Goal: Transaction & Acquisition: Book appointment/travel/reservation

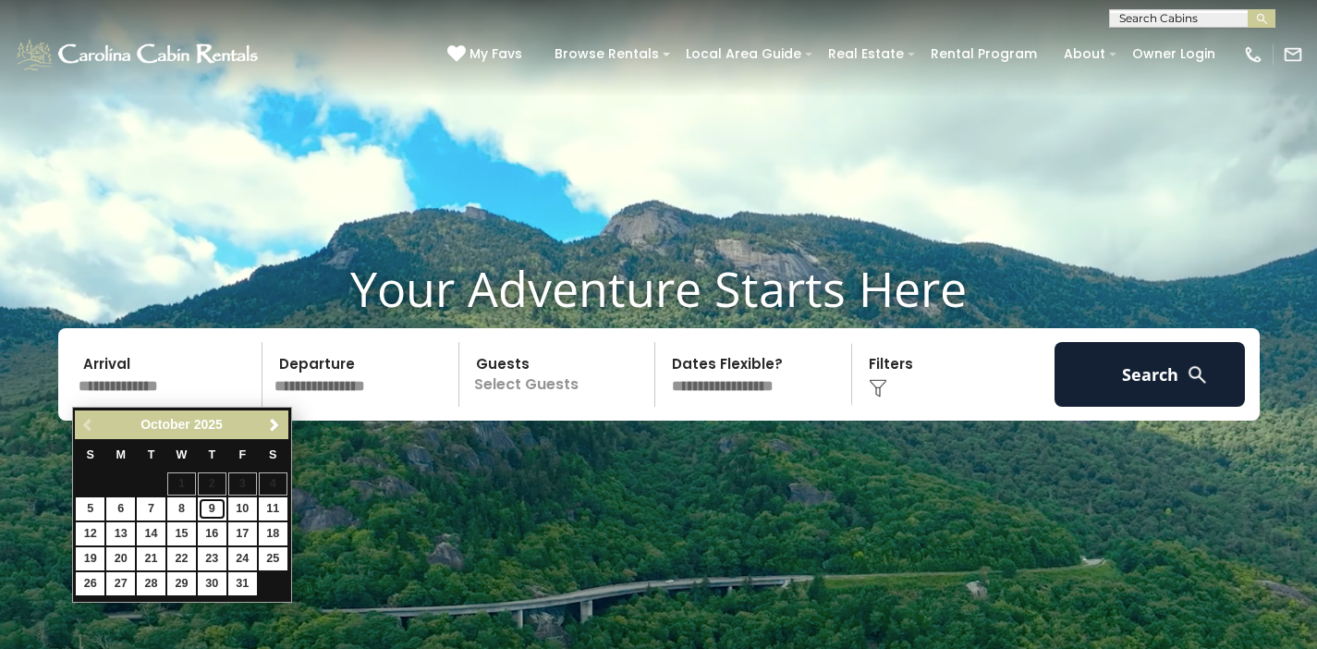
click at [206, 507] on link "9" at bounding box center [212, 508] width 29 height 23
type input "*******"
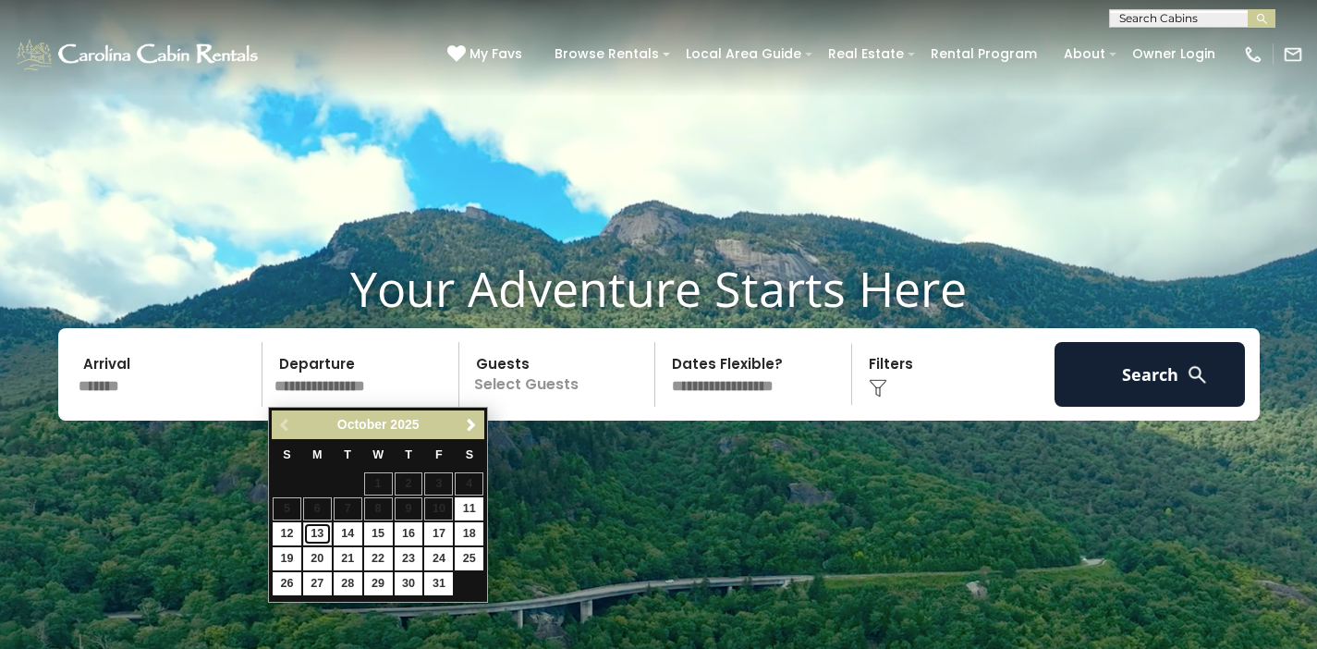
click at [320, 537] on link "13" at bounding box center [317, 533] width 29 height 23
type input "********"
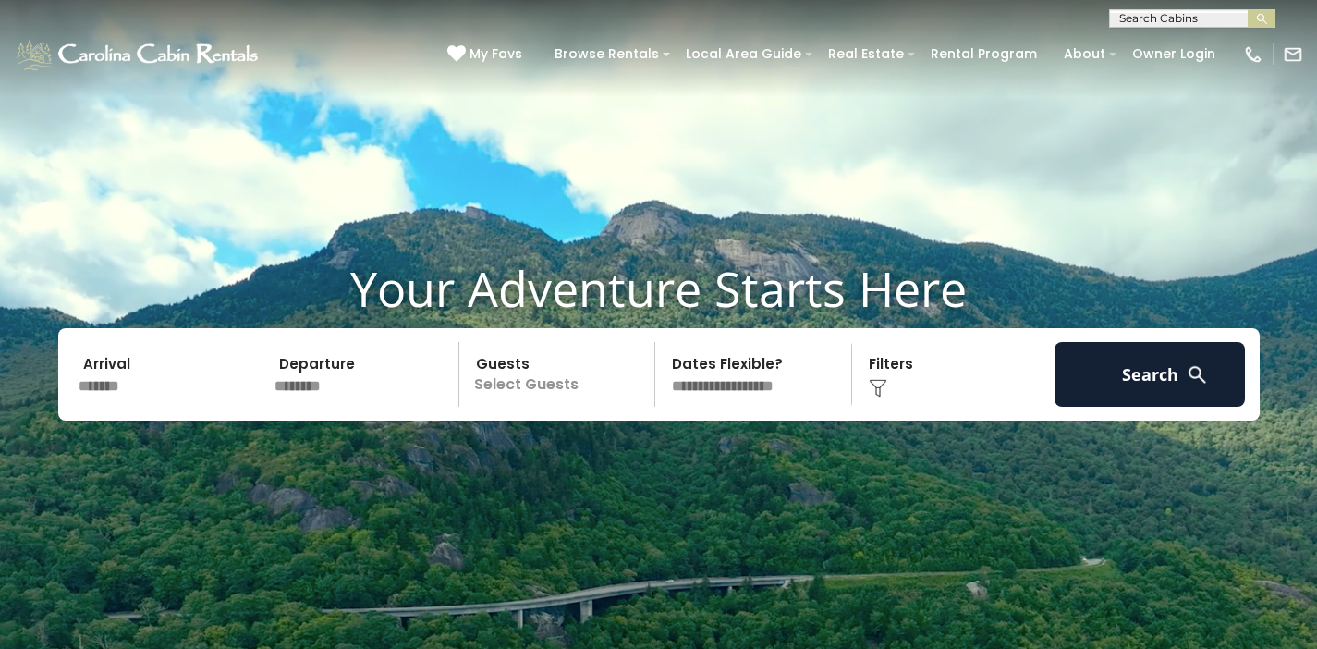
click at [526, 367] on p "Select Guests" at bounding box center [560, 374] width 190 height 65
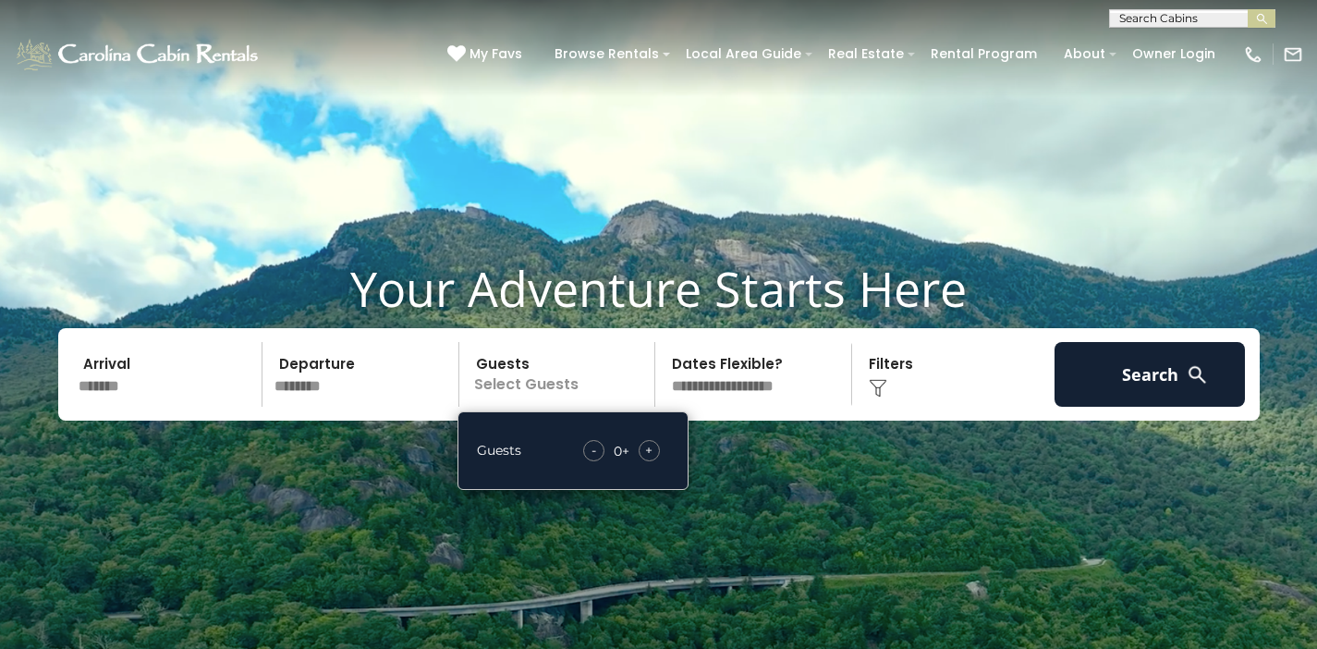
click at [648, 457] on span "+" at bounding box center [648, 450] width 7 height 18
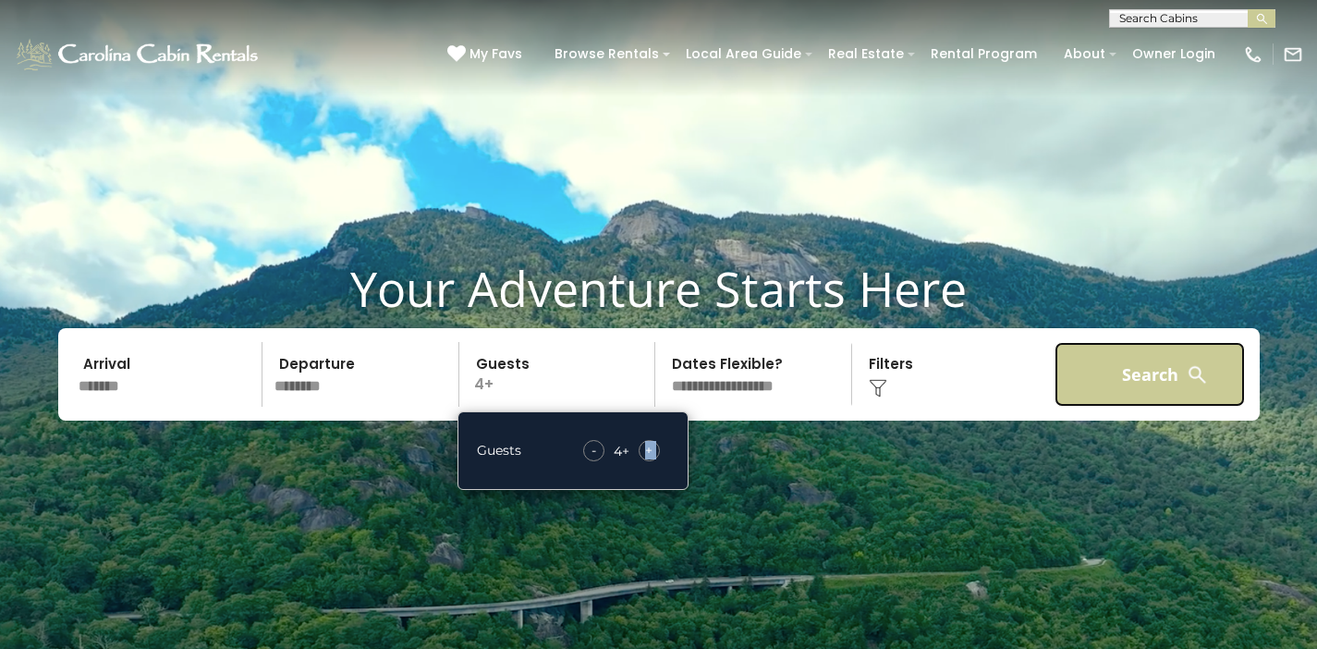
click at [1107, 375] on button "Search" at bounding box center [1150, 374] width 191 height 65
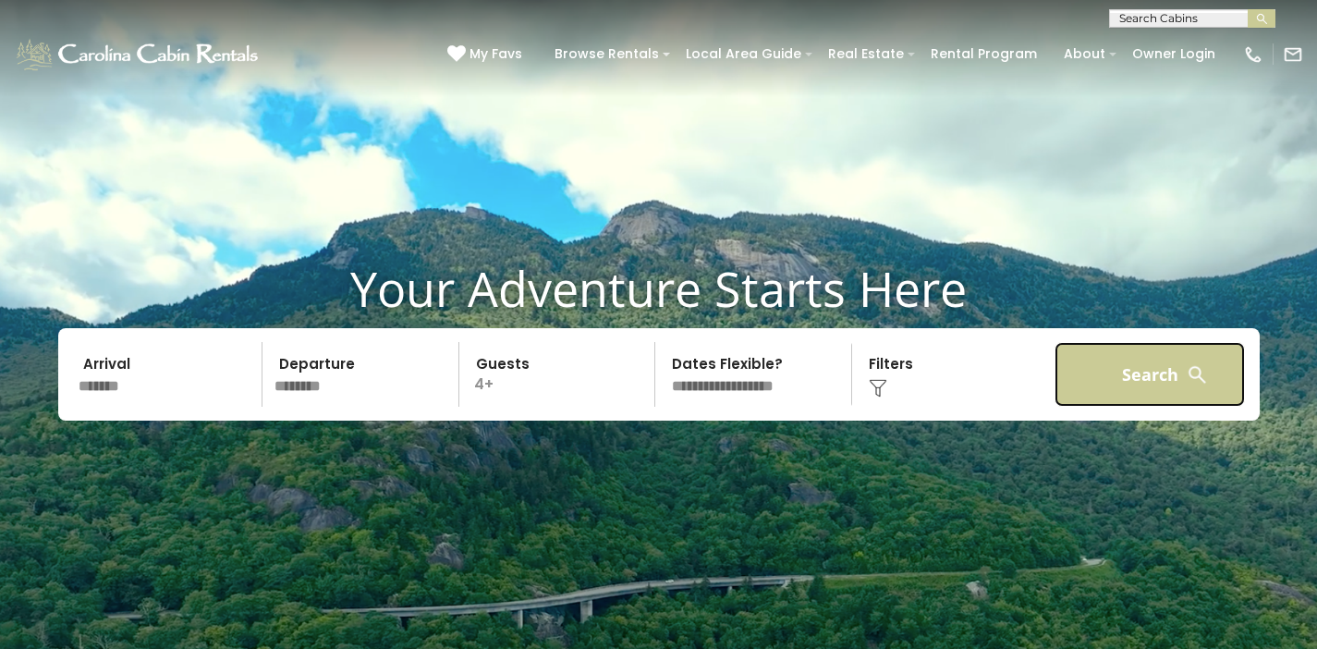
click at [1107, 375] on button "Search" at bounding box center [1150, 374] width 191 height 65
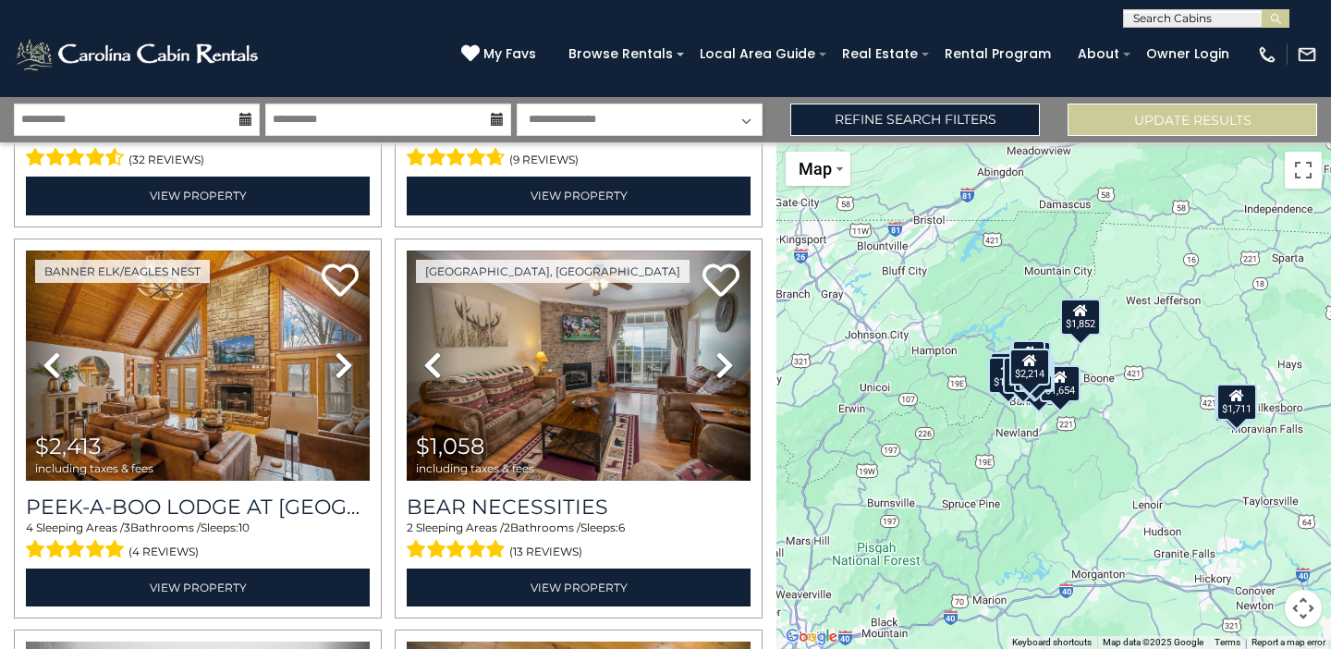
scroll to position [1960, 0]
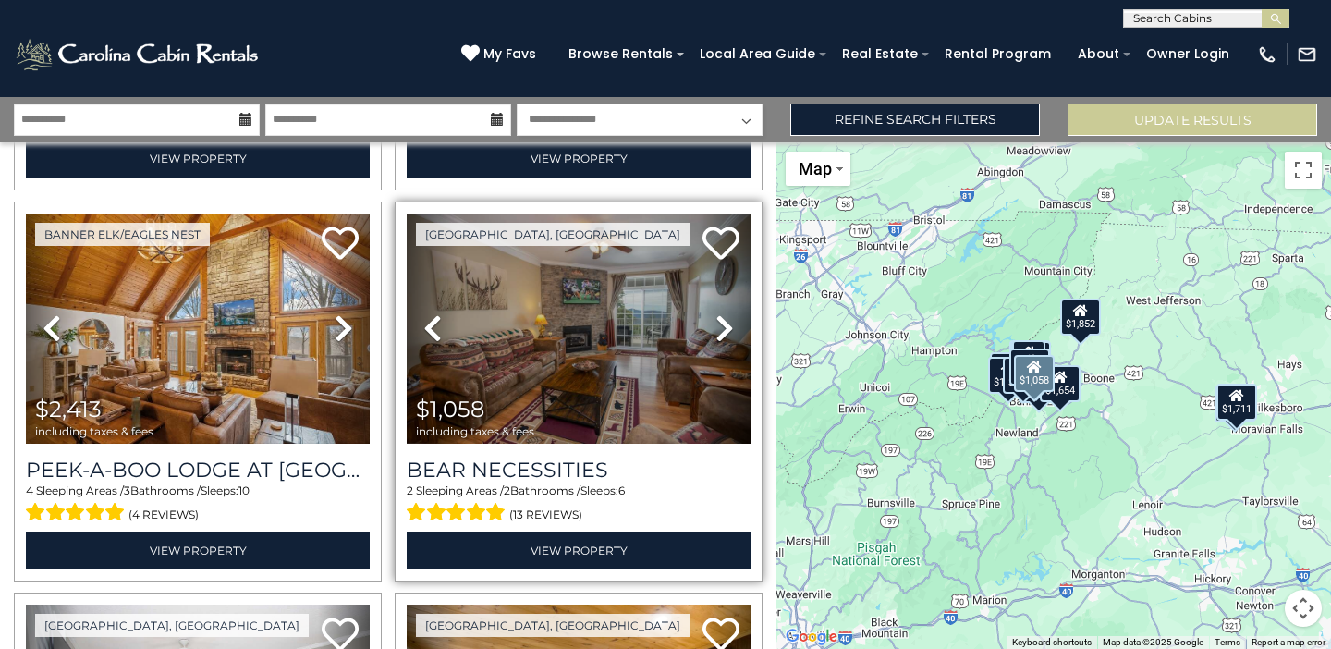
click at [716, 313] on icon at bounding box center [725, 328] width 18 height 30
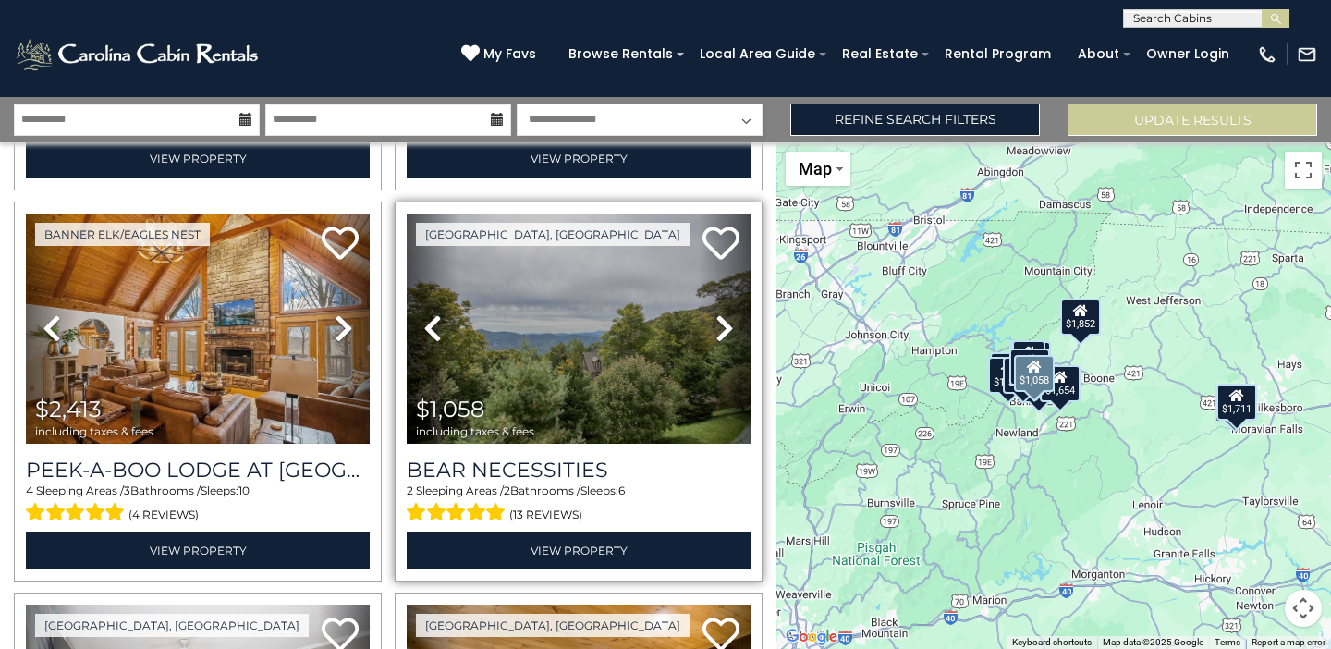
click at [716, 313] on icon at bounding box center [725, 328] width 18 height 30
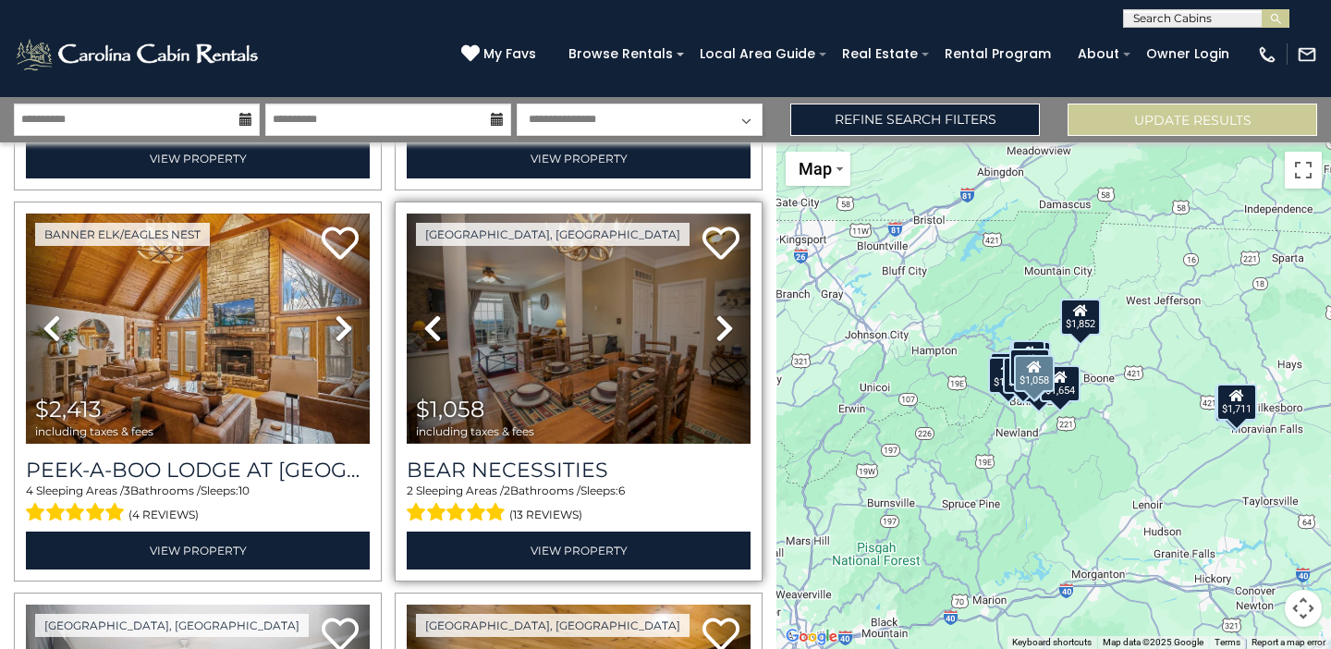
click at [716, 313] on icon at bounding box center [725, 328] width 18 height 30
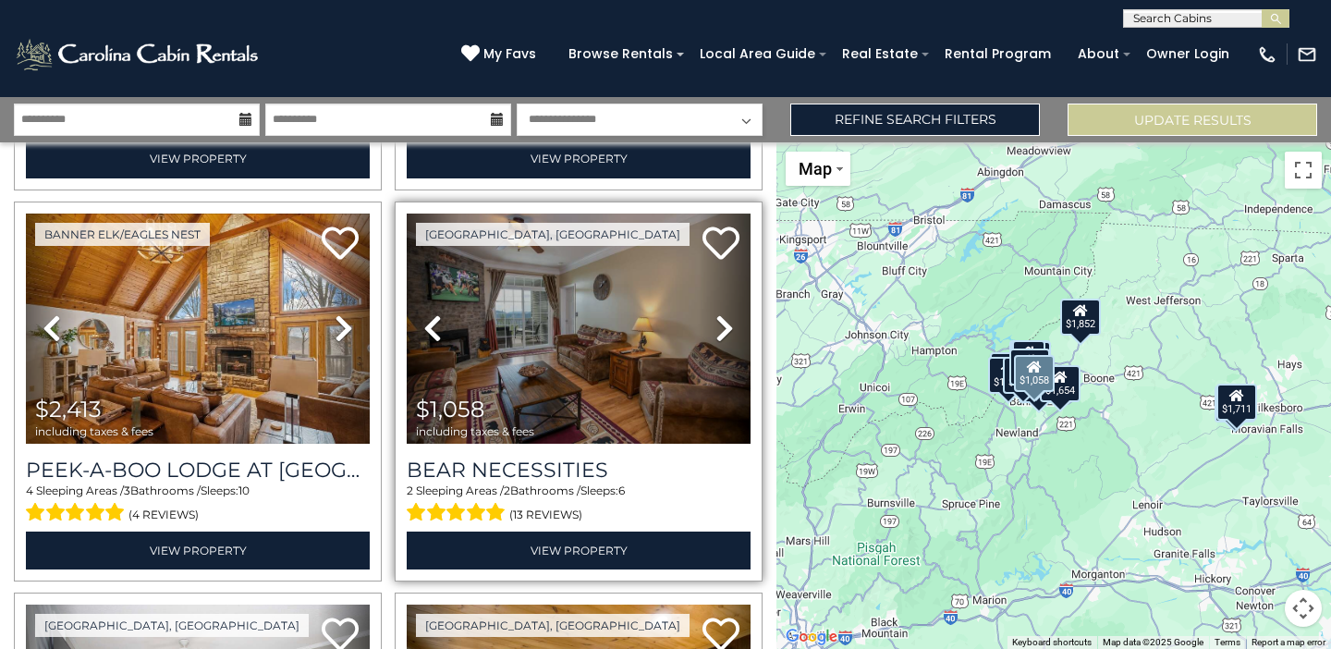
click at [716, 313] on icon at bounding box center [725, 328] width 18 height 30
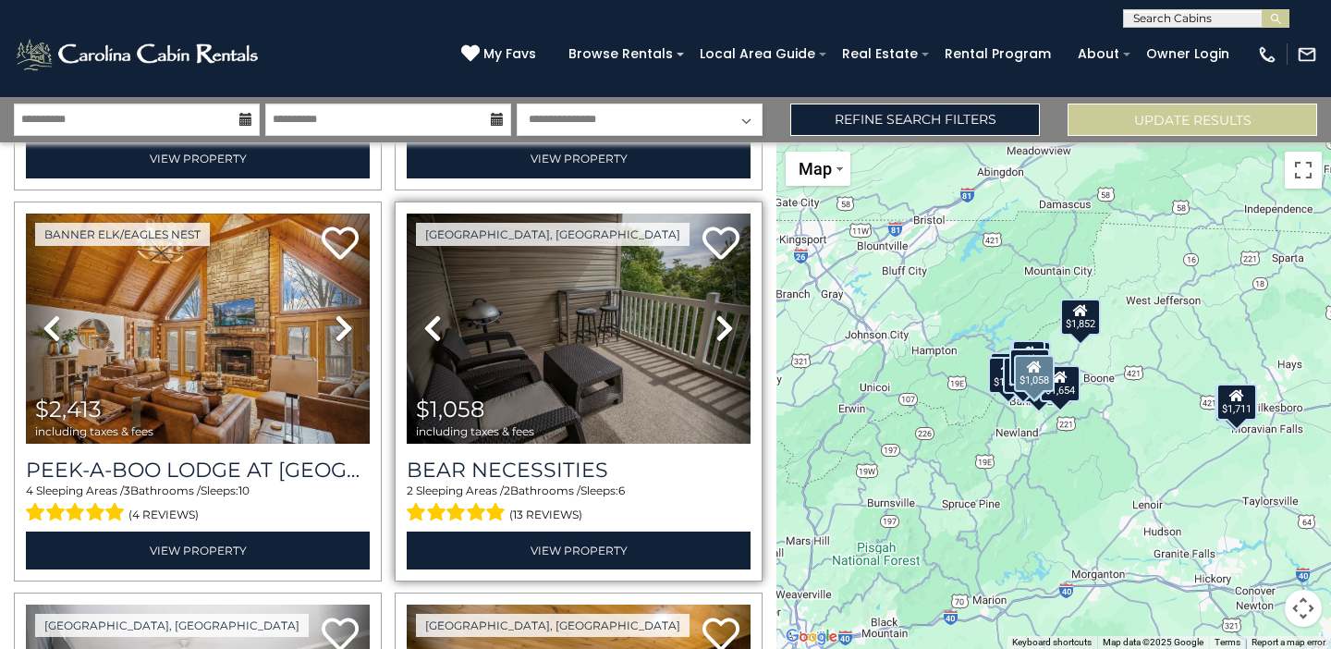
click at [716, 313] on icon at bounding box center [725, 328] width 18 height 30
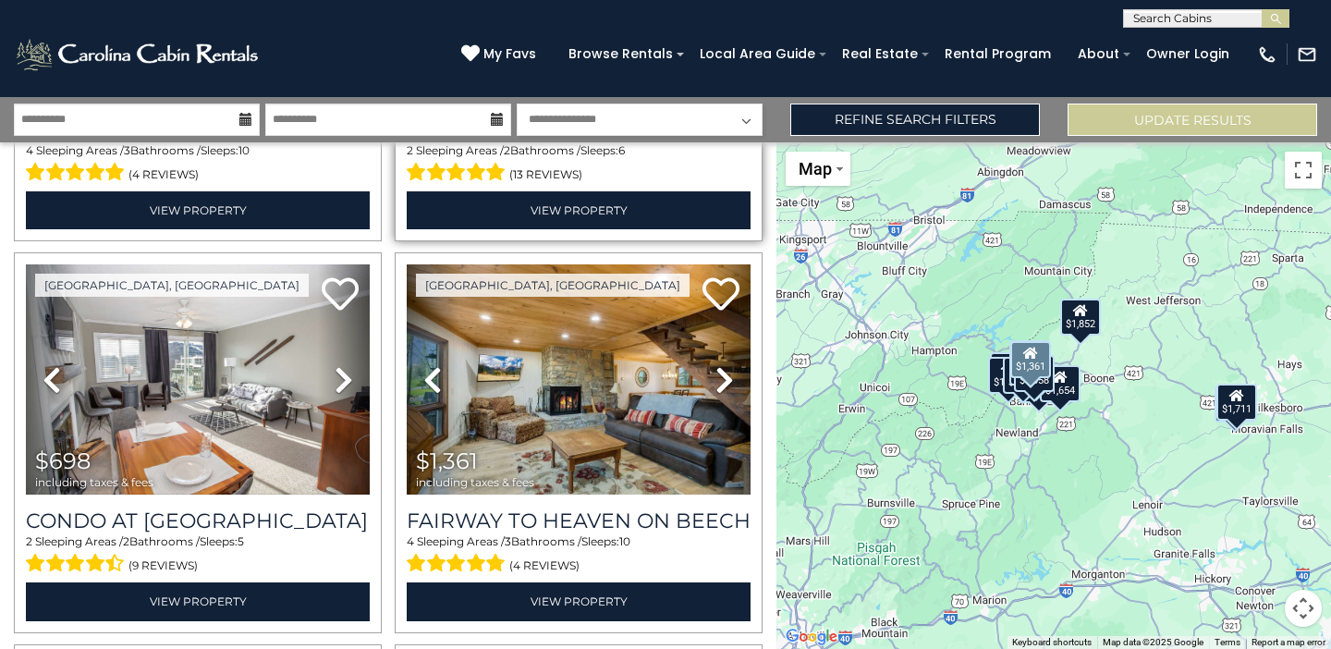
scroll to position [2330, 0]
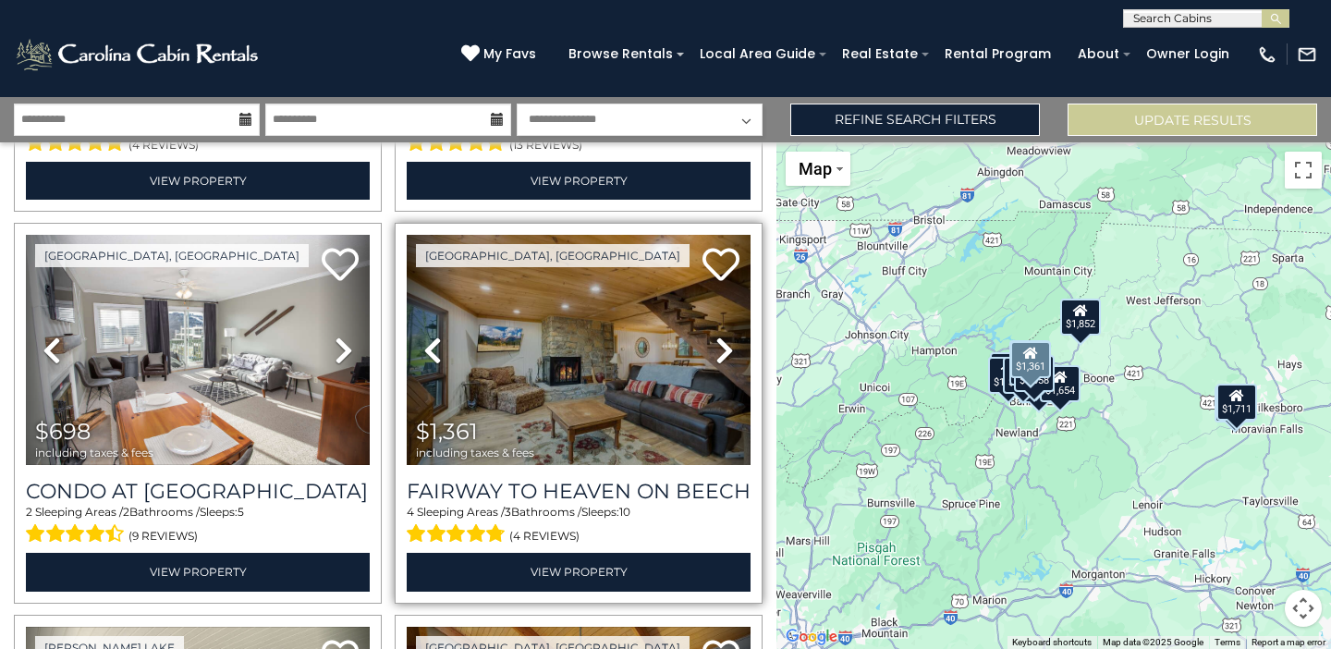
click at [716, 336] on icon at bounding box center [725, 351] width 18 height 30
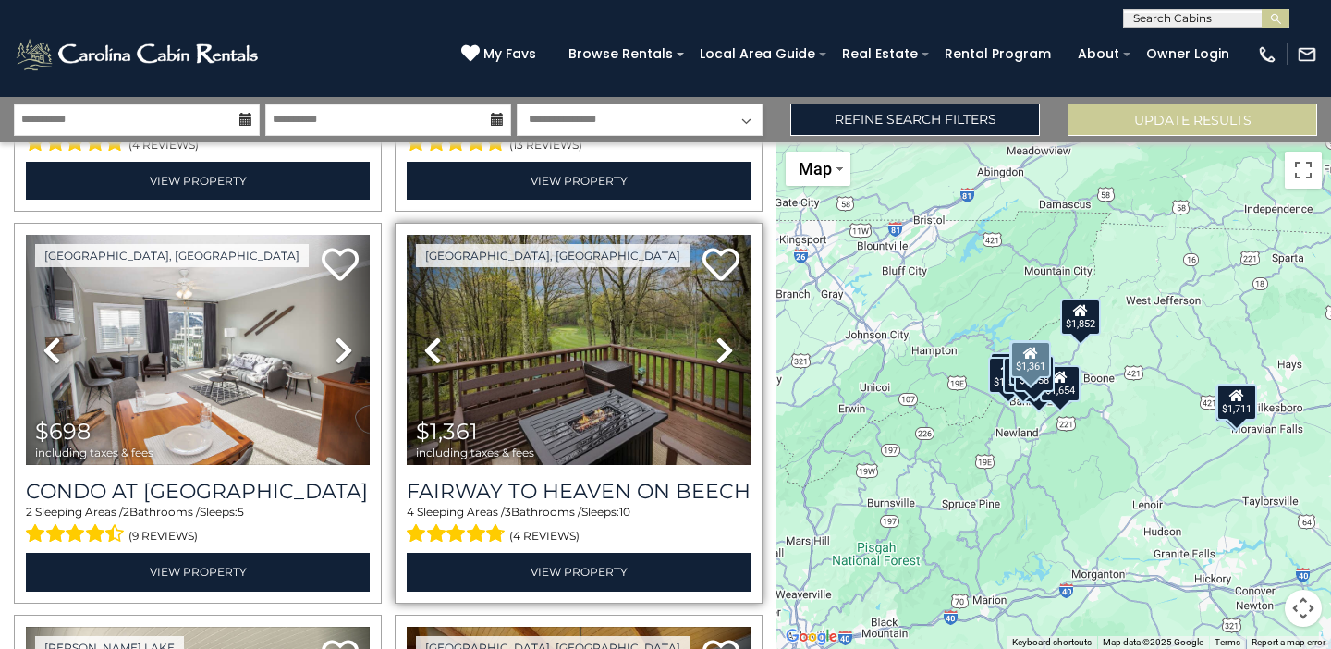
click at [716, 336] on icon at bounding box center [725, 351] width 18 height 30
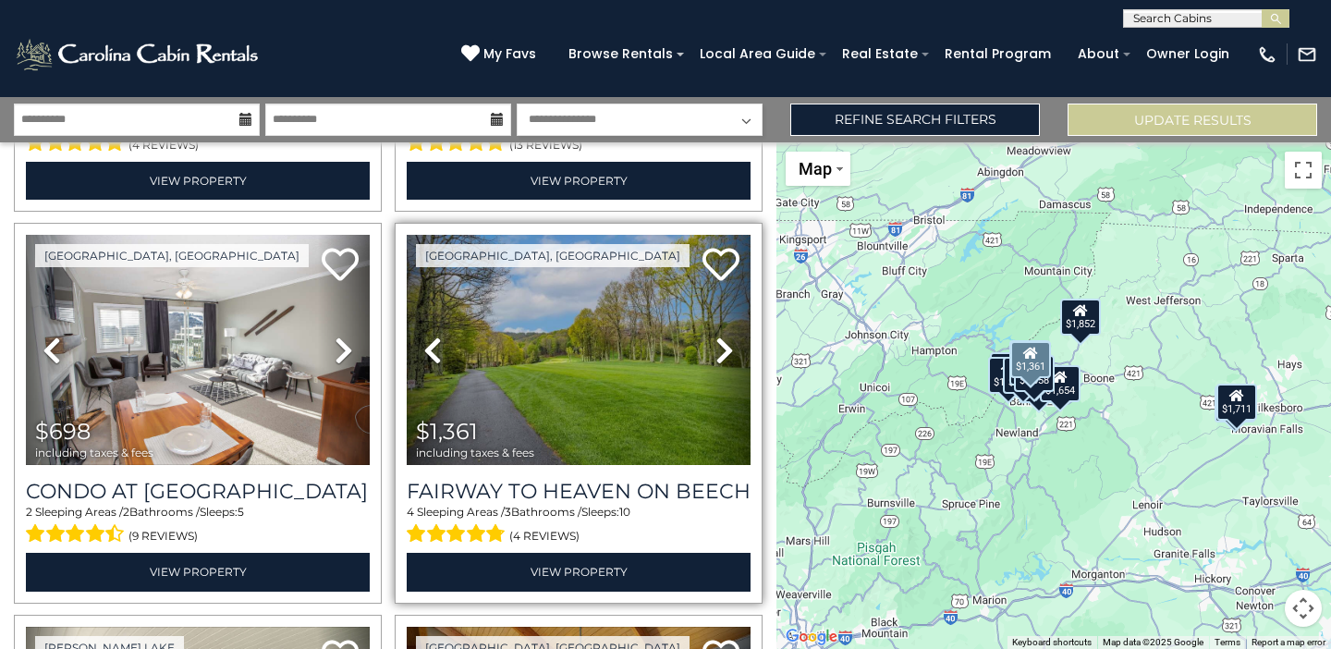
click at [716, 336] on icon at bounding box center [725, 351] width 18 height 30
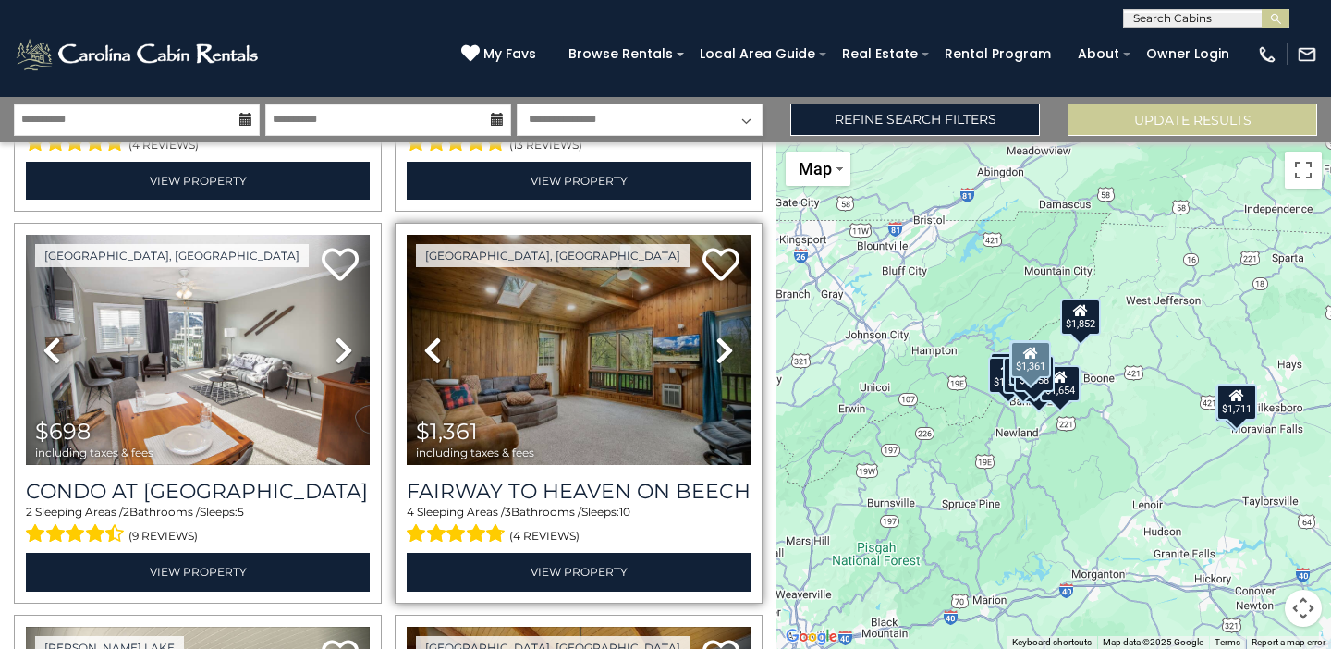
click at [716, 336] on icon at bounding box center [725, 351] width 18 height 30
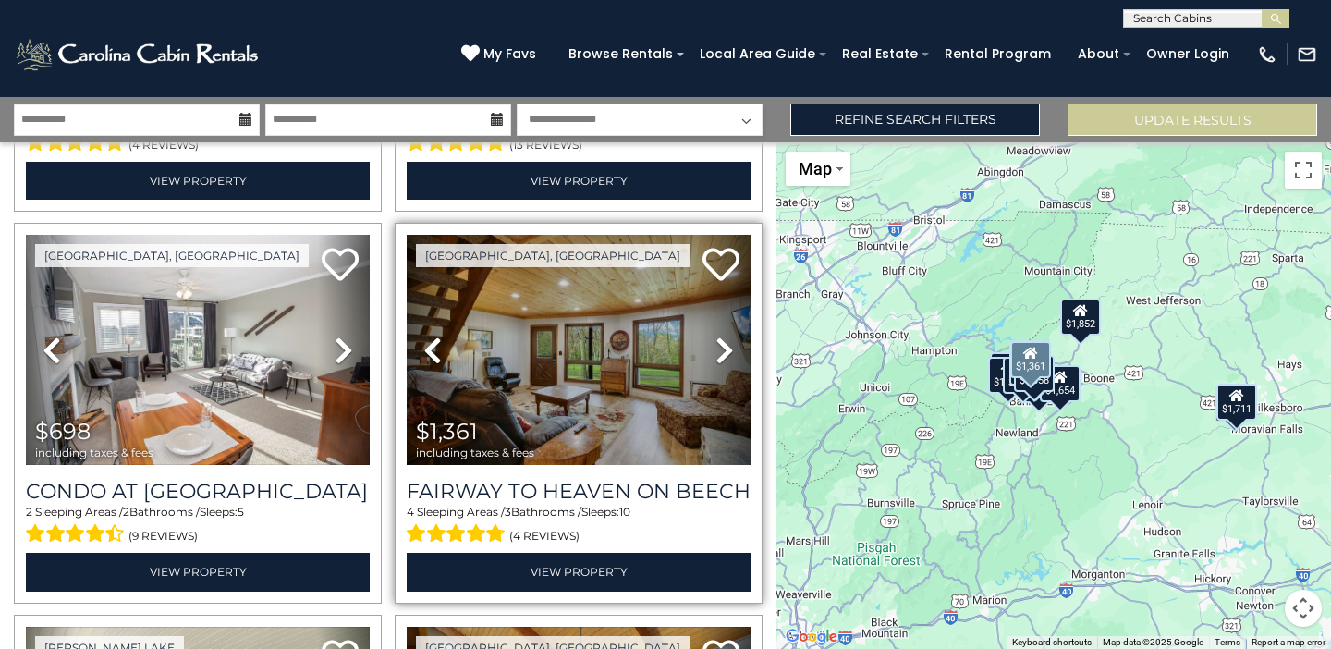
click at [716, 336] on icon at bounding box center [725, 351] width 18 height 30
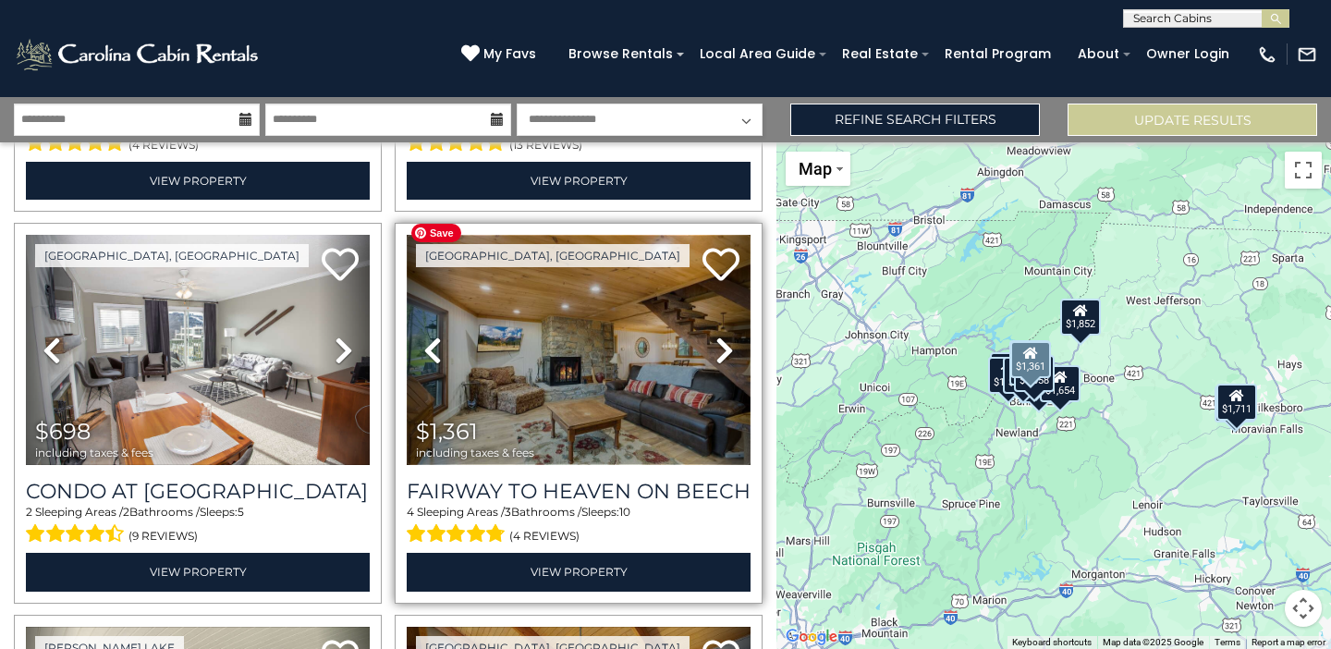
click at [614, 318] on img at bounding box center [579, 350] width 344 height 230
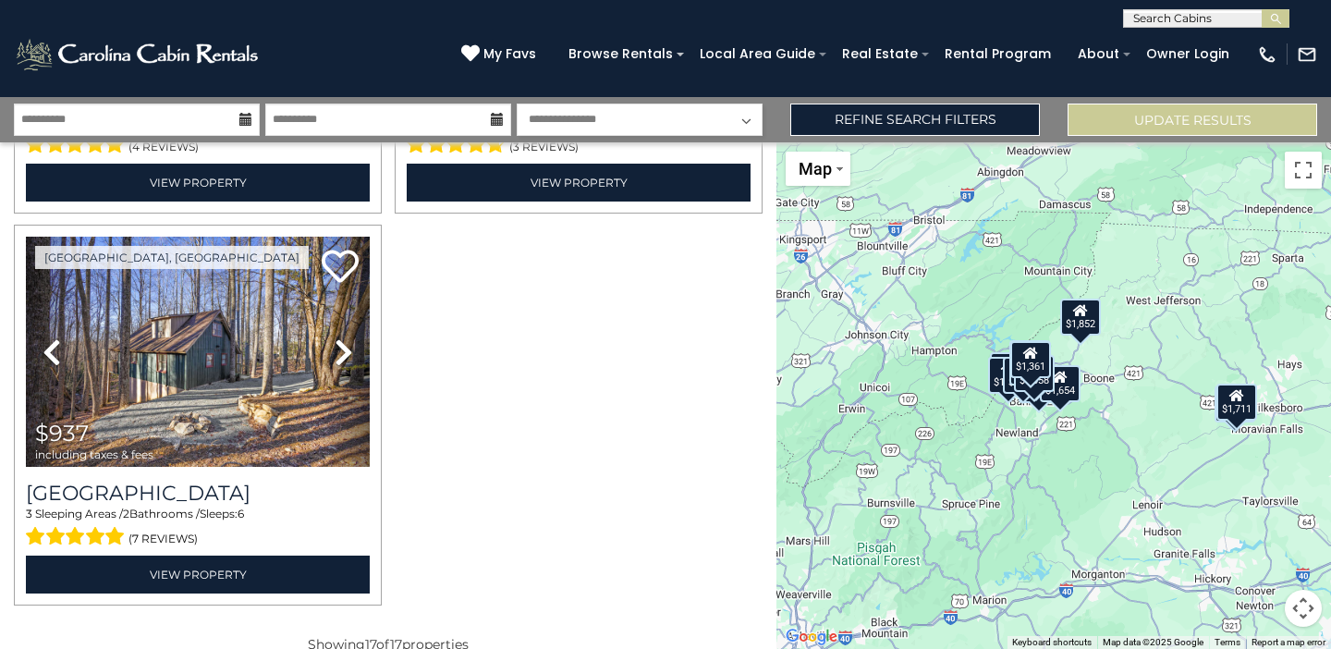
scroll to position [3112, 0]
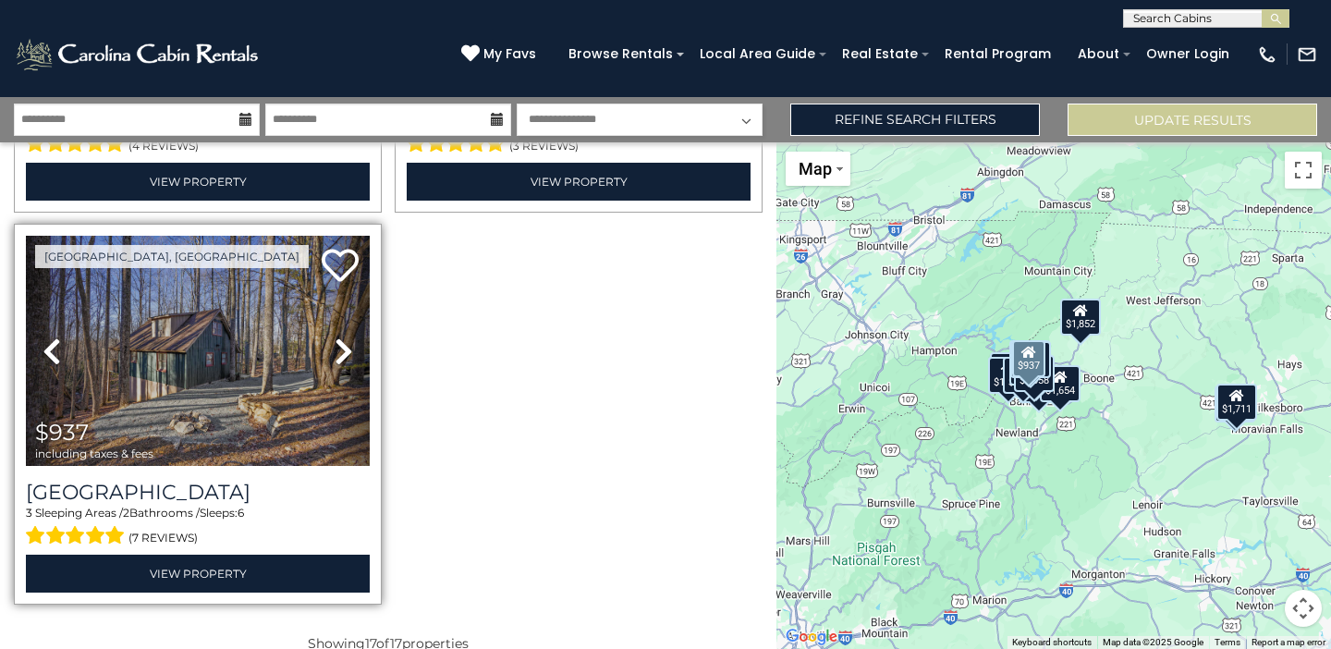
click at [337, 337] on icon at bounding box center [344, 352] width 18 height 30
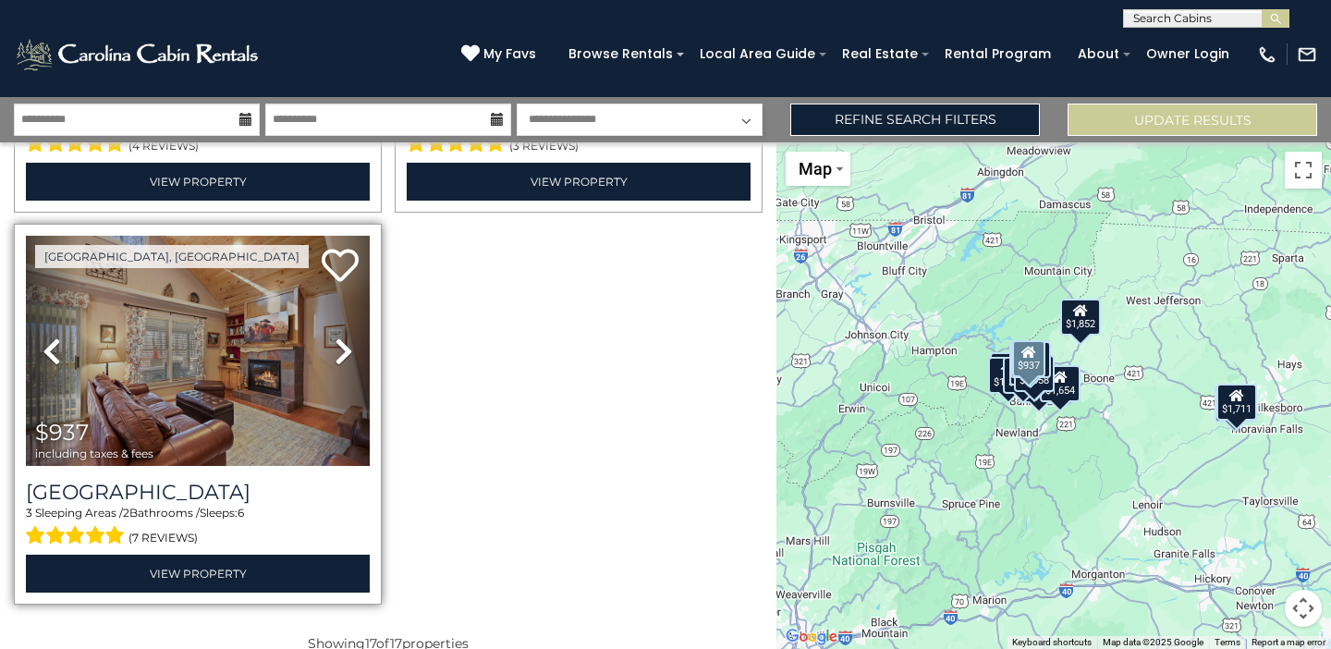
click at [337, 337] on icon at bounding box center [344, 352] width 18 height 30
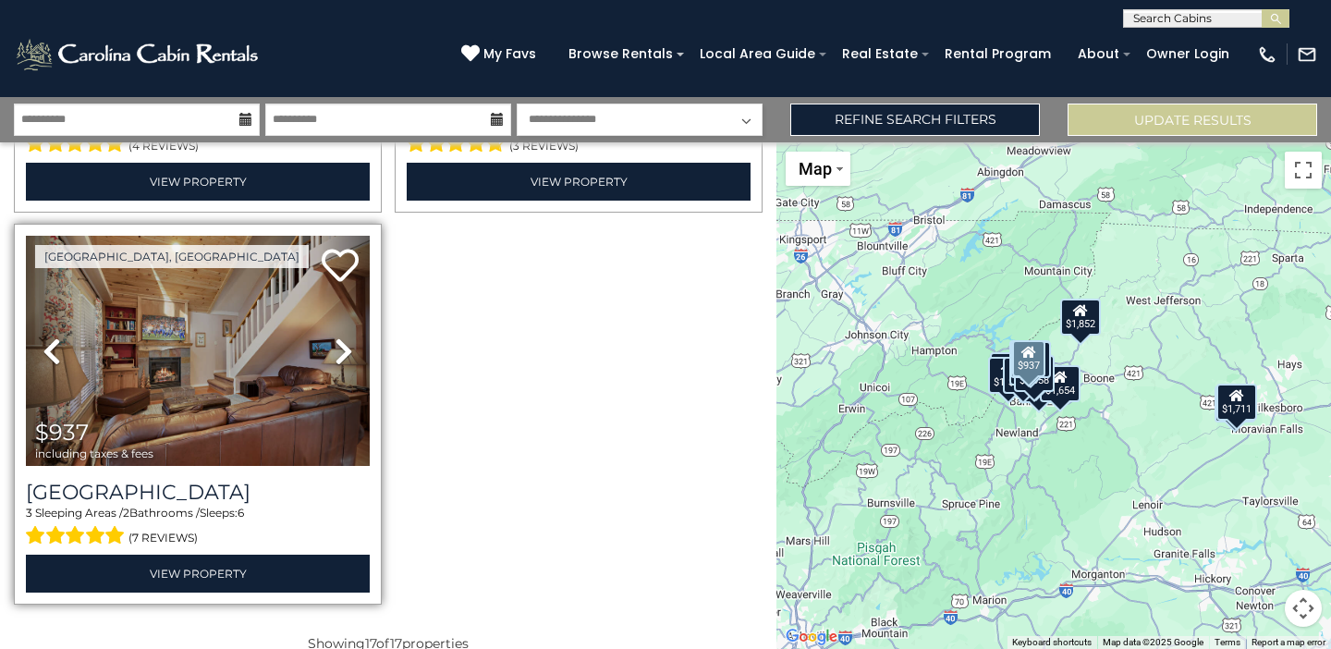
click at [337, 337] on icon at bounding box center [344, 352] width 18 height 30
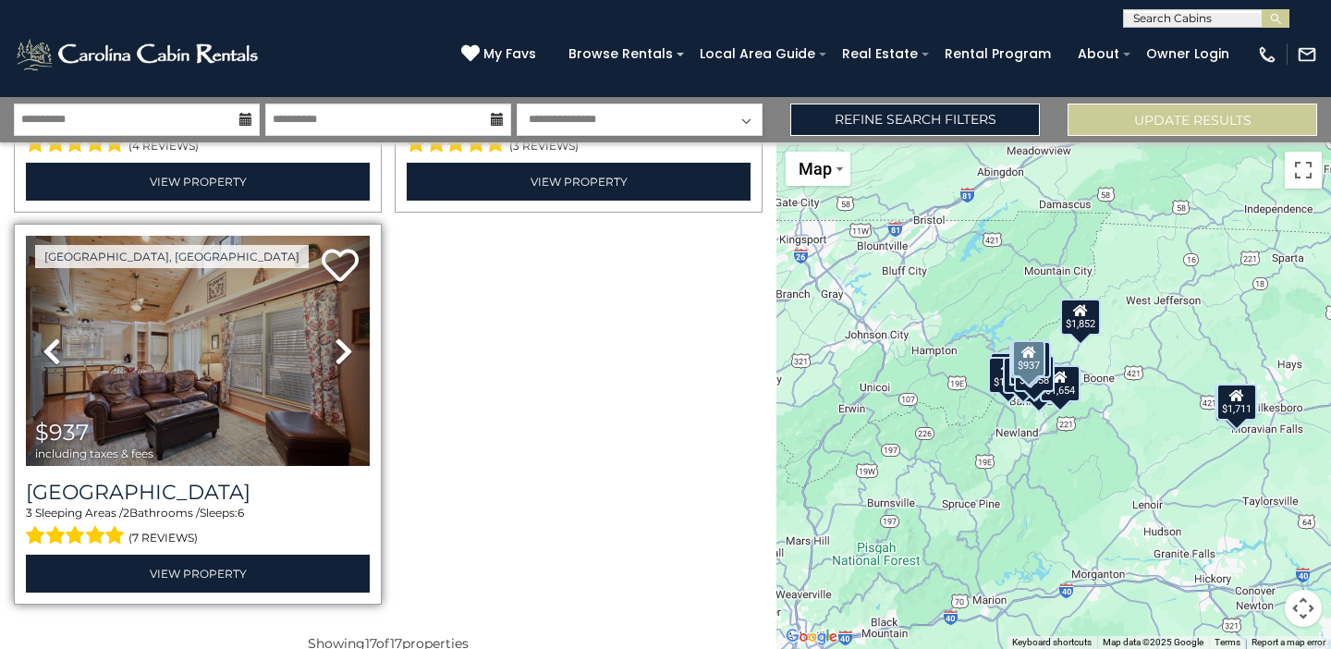
click at [337, 337] on icon at bounding box center [344, 352] width 18 height 30
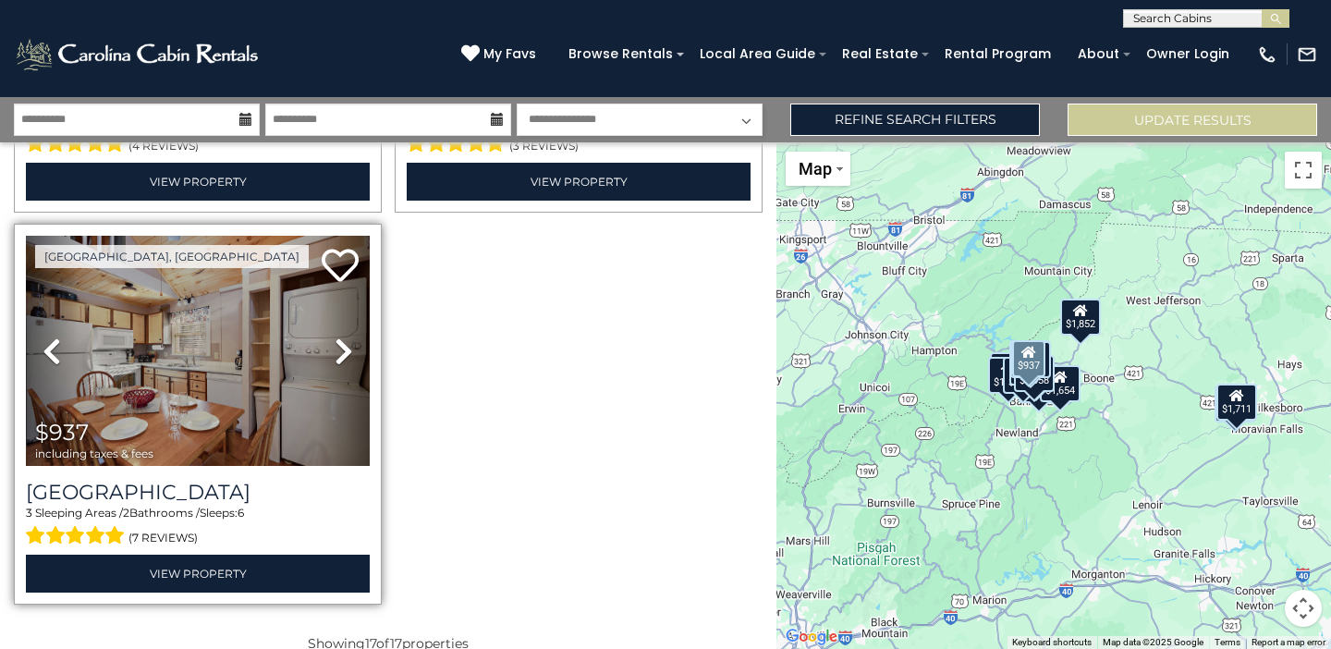
click at [337, 337] on icon at bounding box center [344, 352] width 18 height 30
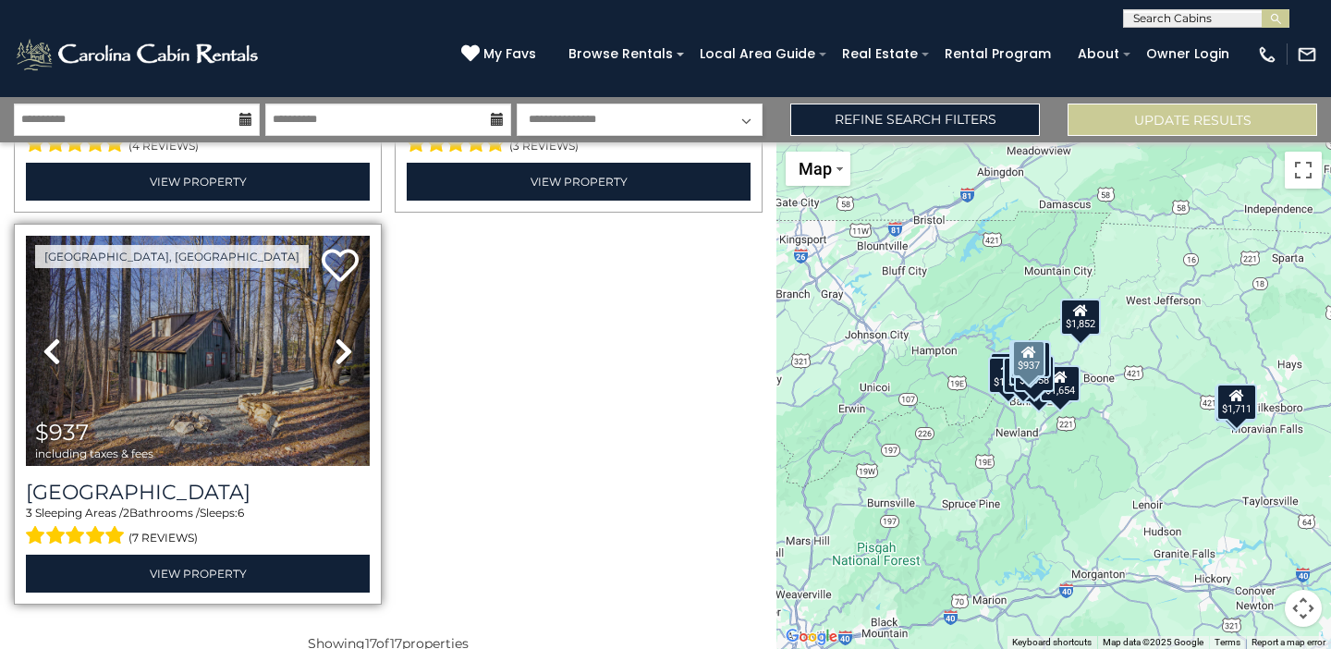
click at [337, 337] on icon at bounding box center [344, 352] width 18 height 30
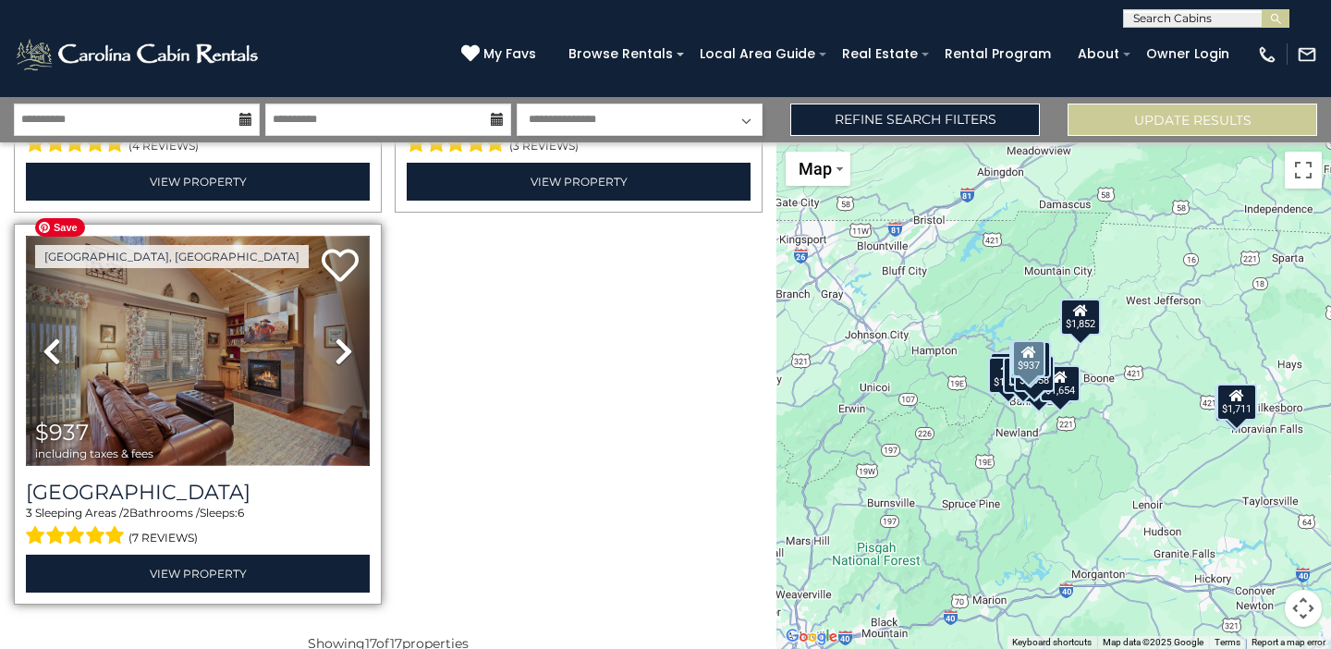
click at [264, 333] on img at bounding box center [198, 351] width 344 height 230
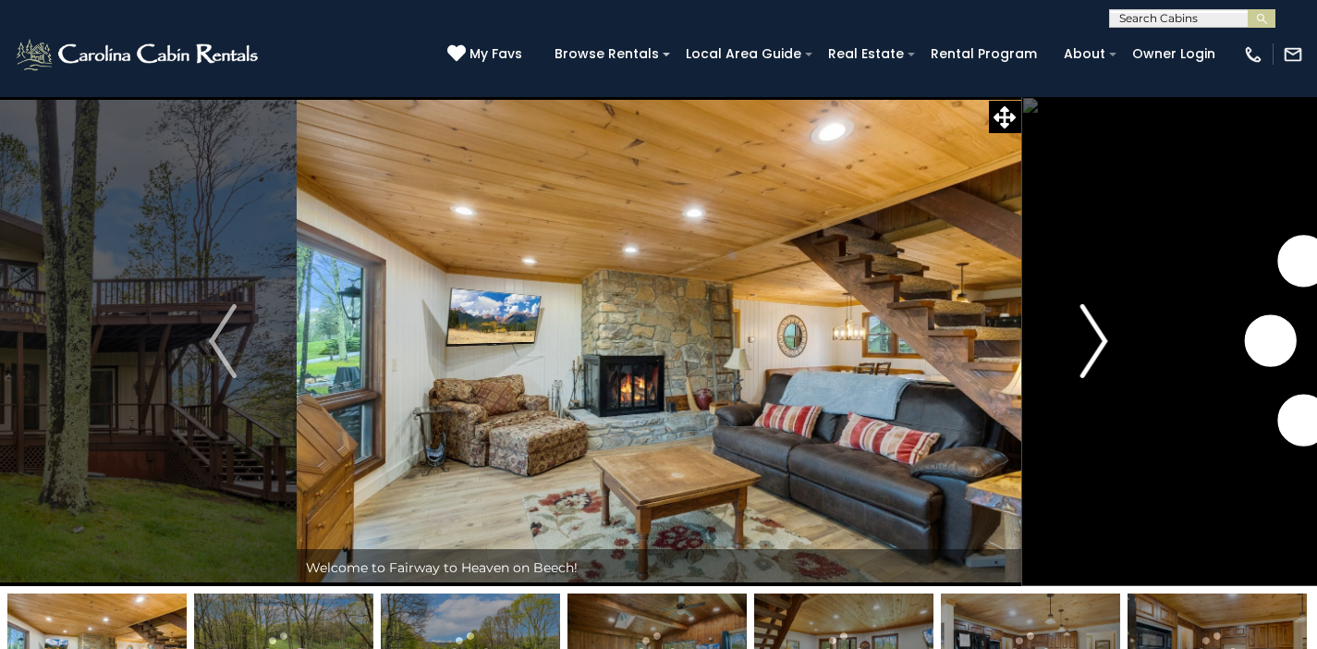
click at [1100, 343] on img "Next" at bounding box center [1095, 341] width 28 height 74
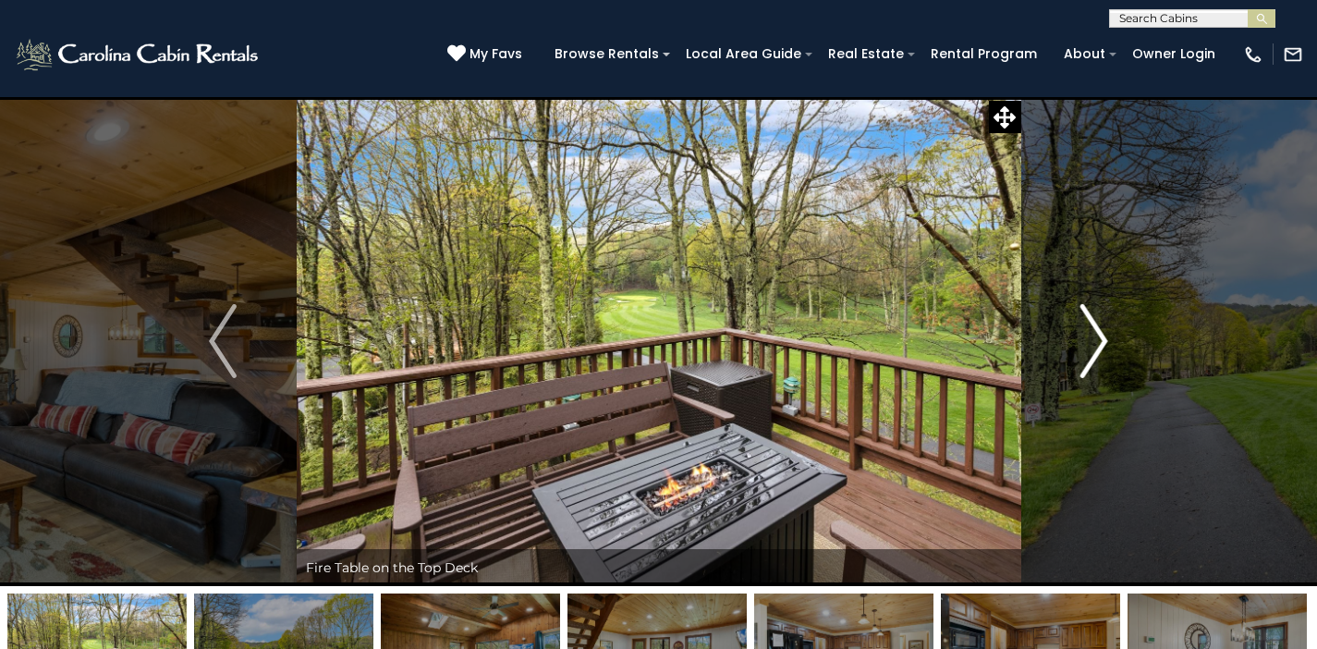
click at [1100, 343] on img "Next" at bounding box center [1095, 341] width 28 height 74
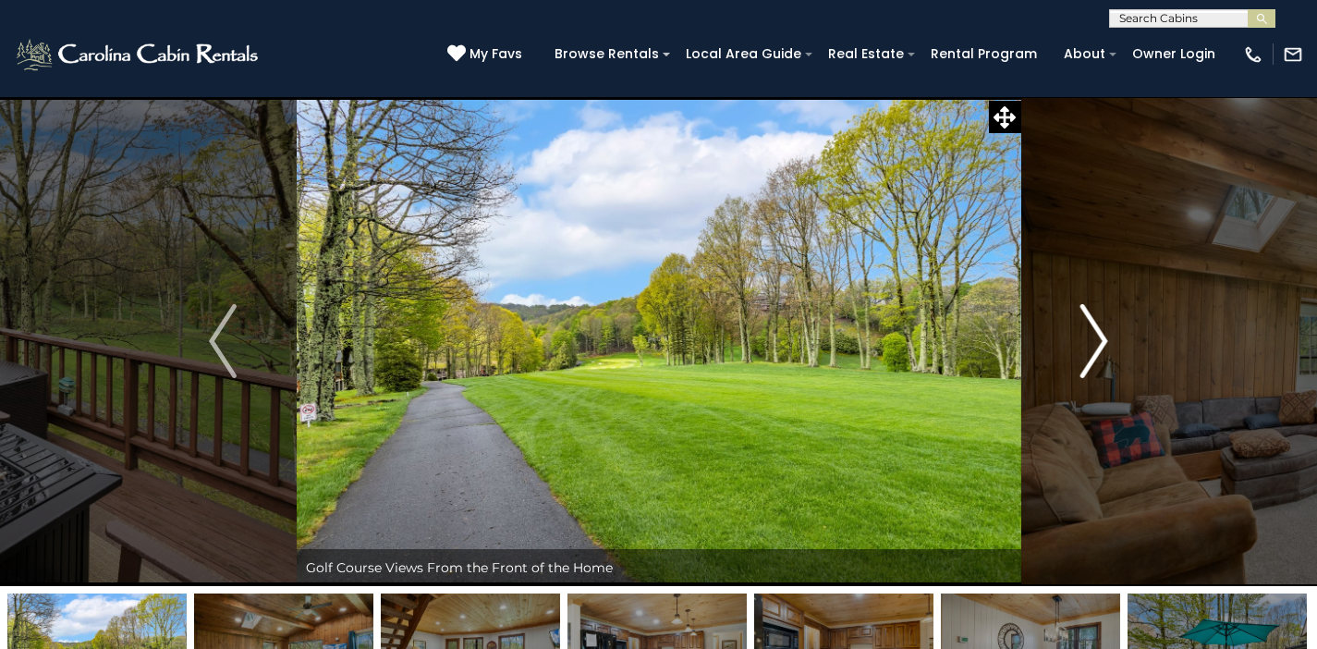
click at [1100, 343] on img "Next" at bounding box center [1095, 341] width 28 height 74
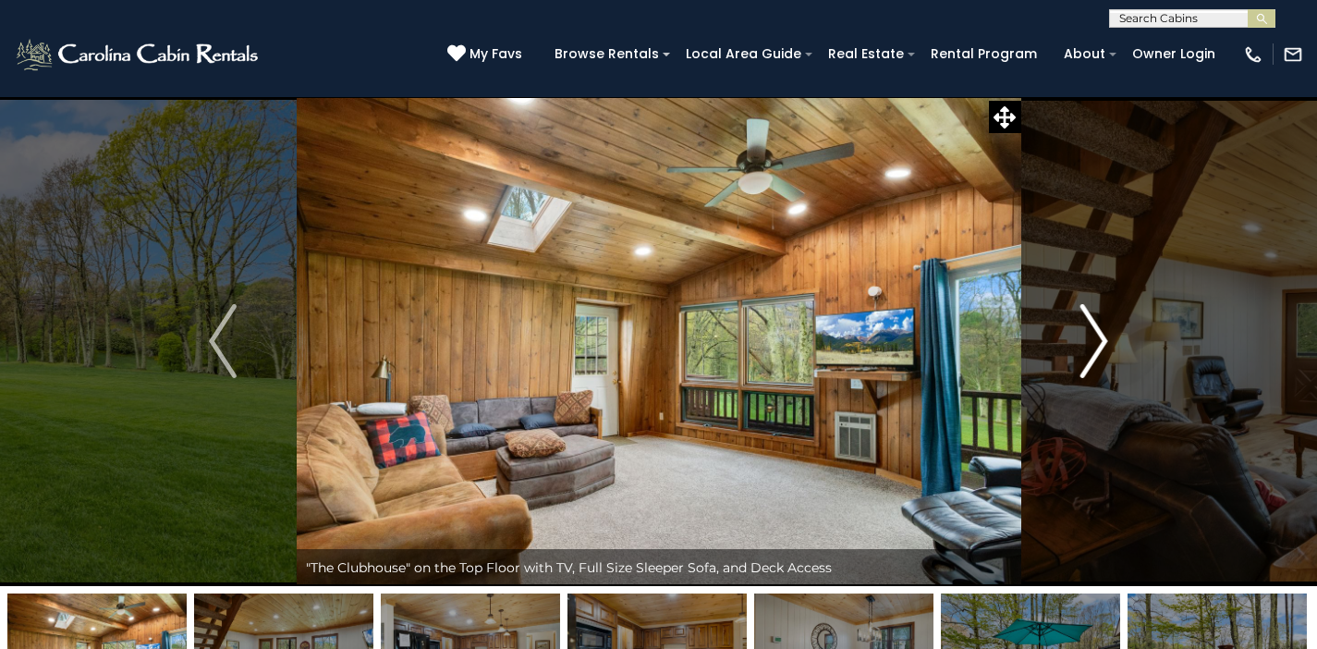
click at [1100, 343] on img "Next" at bounding box center [1095, 341] width 28 height 74
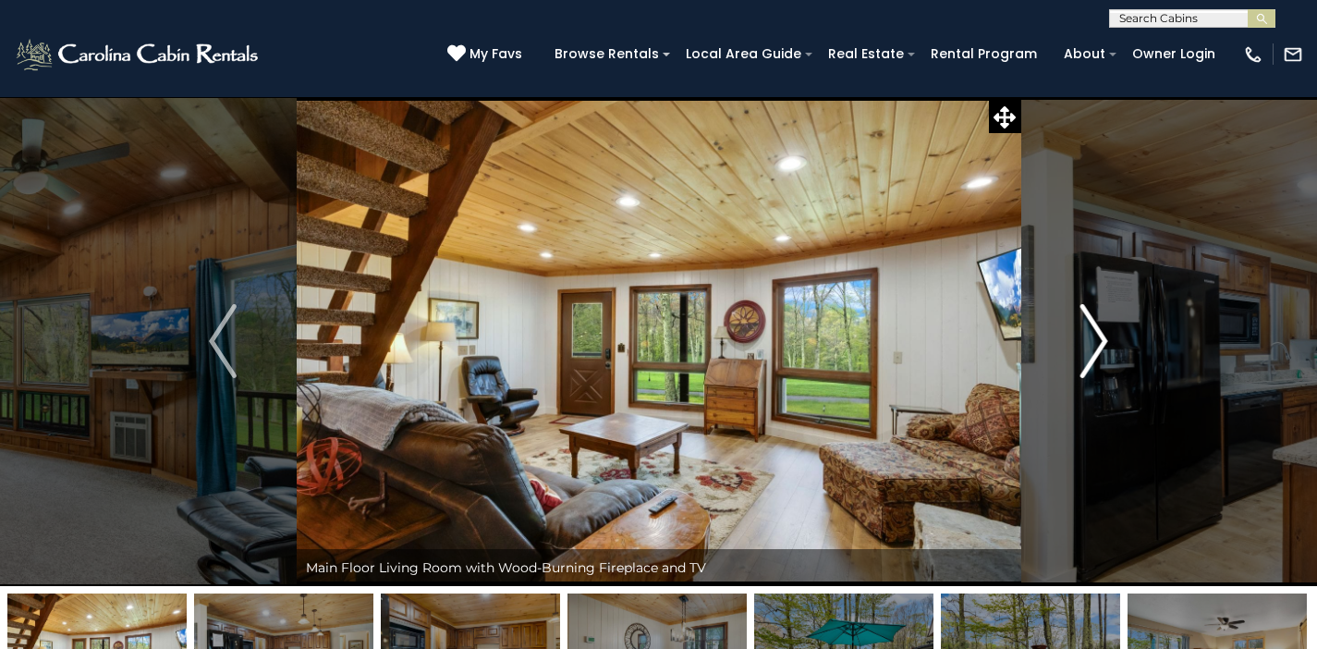
click at [1100, 343] on img "Next" at bounding box center [1095, 341] width 28 height 74
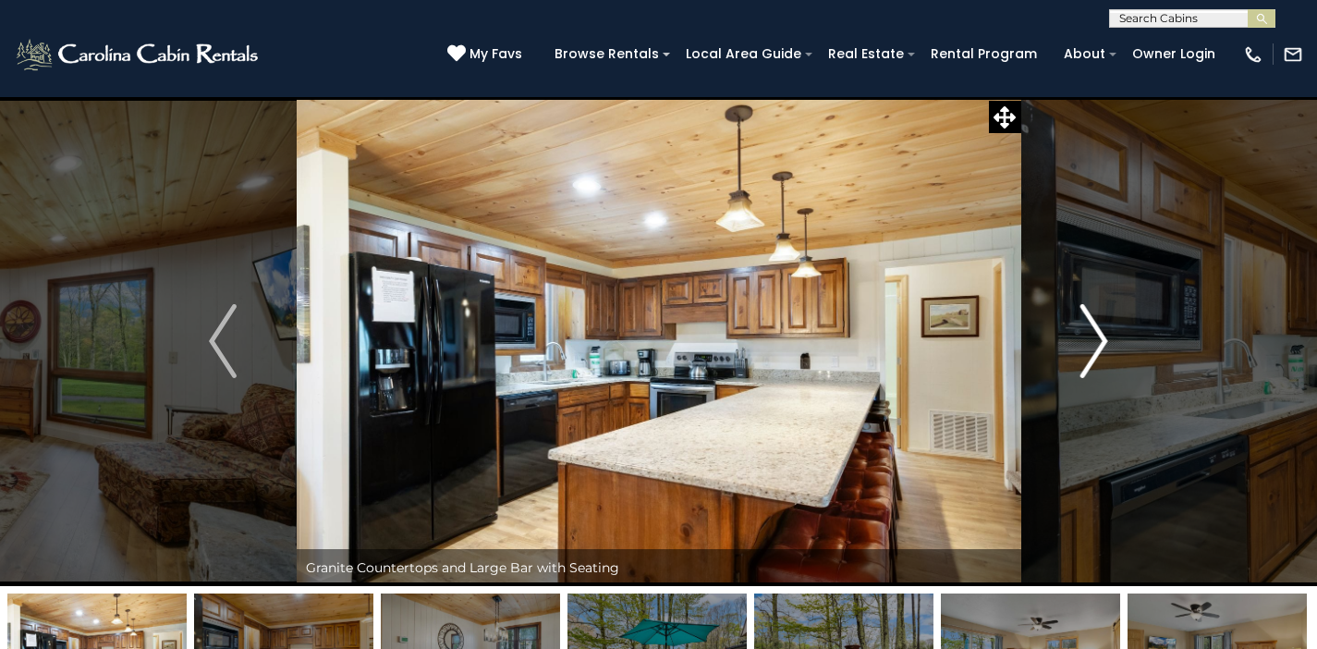
click at [1100, 343] on img "Next" at bounding box center [1095, 341] width 28 height 74
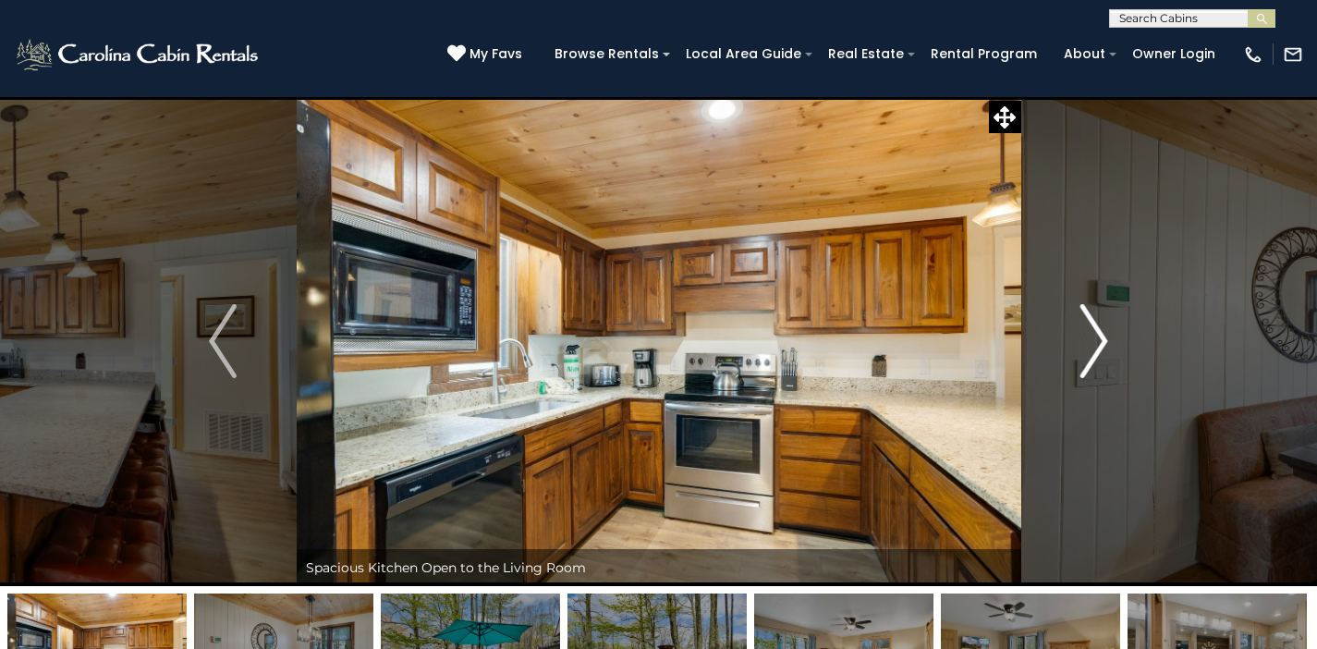
click at [1100, 343] on img "Next" at bounding box center [1095, 341] width 28 height 74
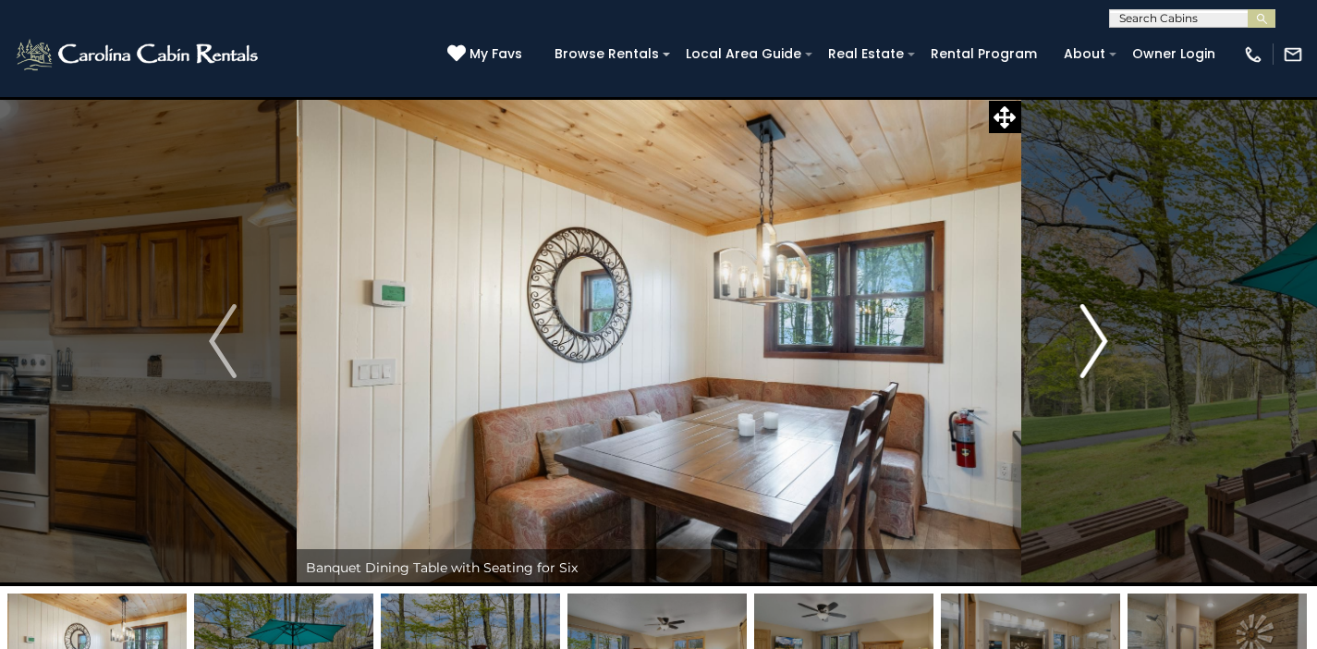
click at [1100, 343] on img "Next" at bounding box center [1095, 341] width 28 height 74
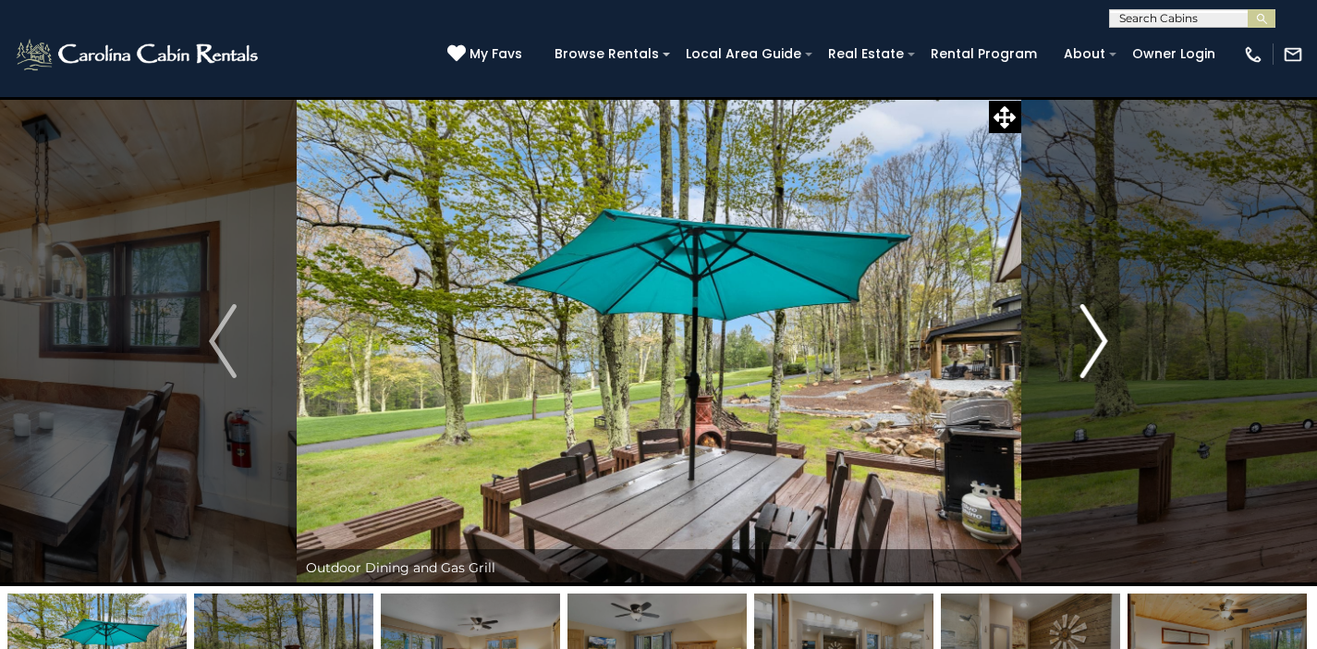
click at [1100, 343] on img "Next" at bounding box center [1095, 341] width 28 height 74
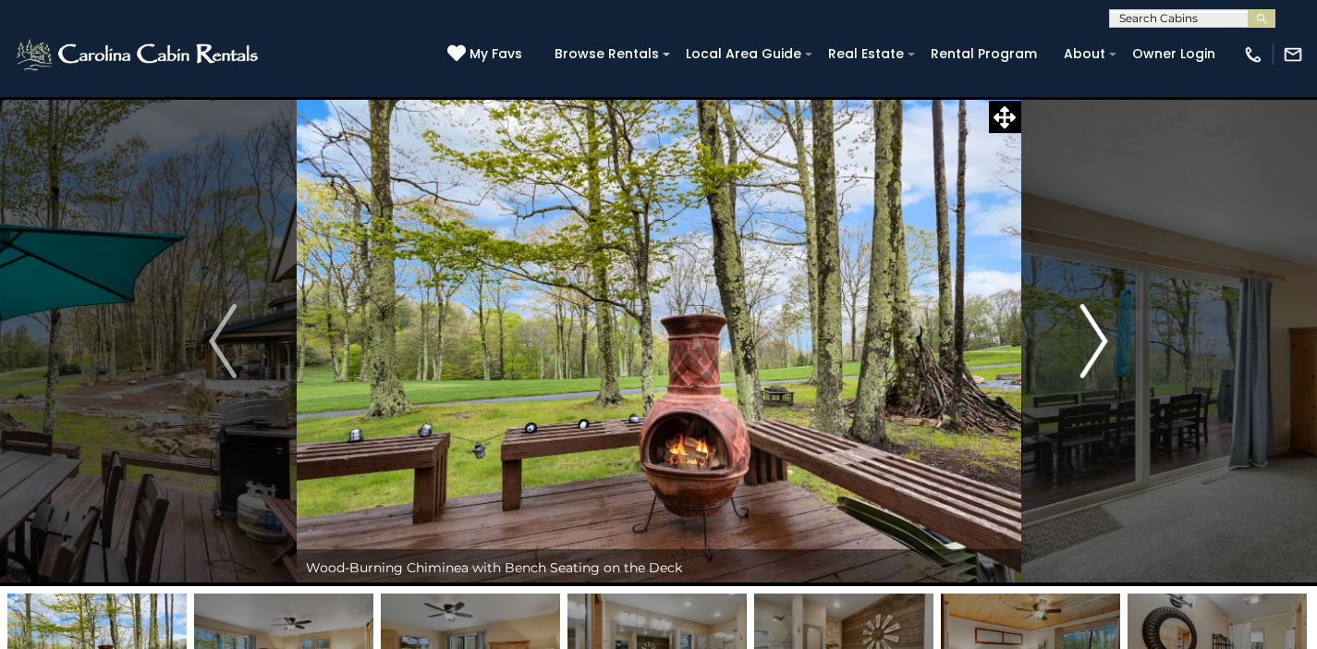
click at [1100, 343] on img "Next" at bounding box center [1095, 341] width 28 height 74
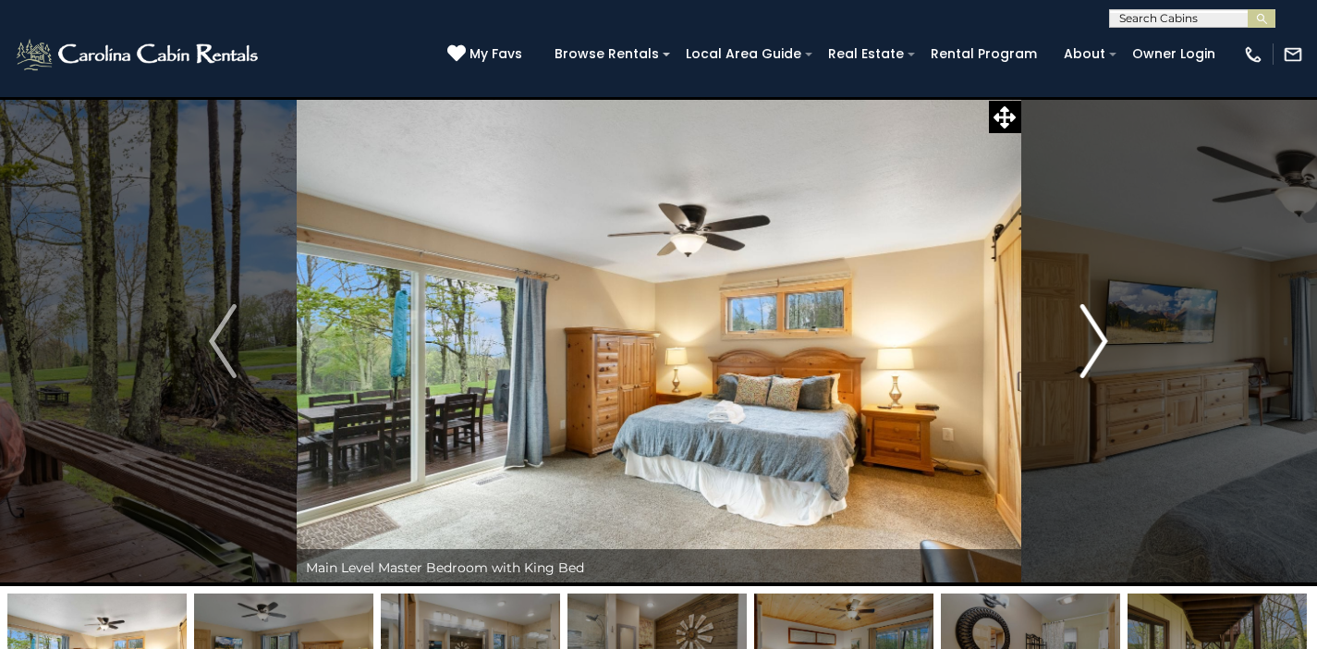
click at [1100, 343] on img "Next" at bounding box center [1095, 341] width 28 height 74
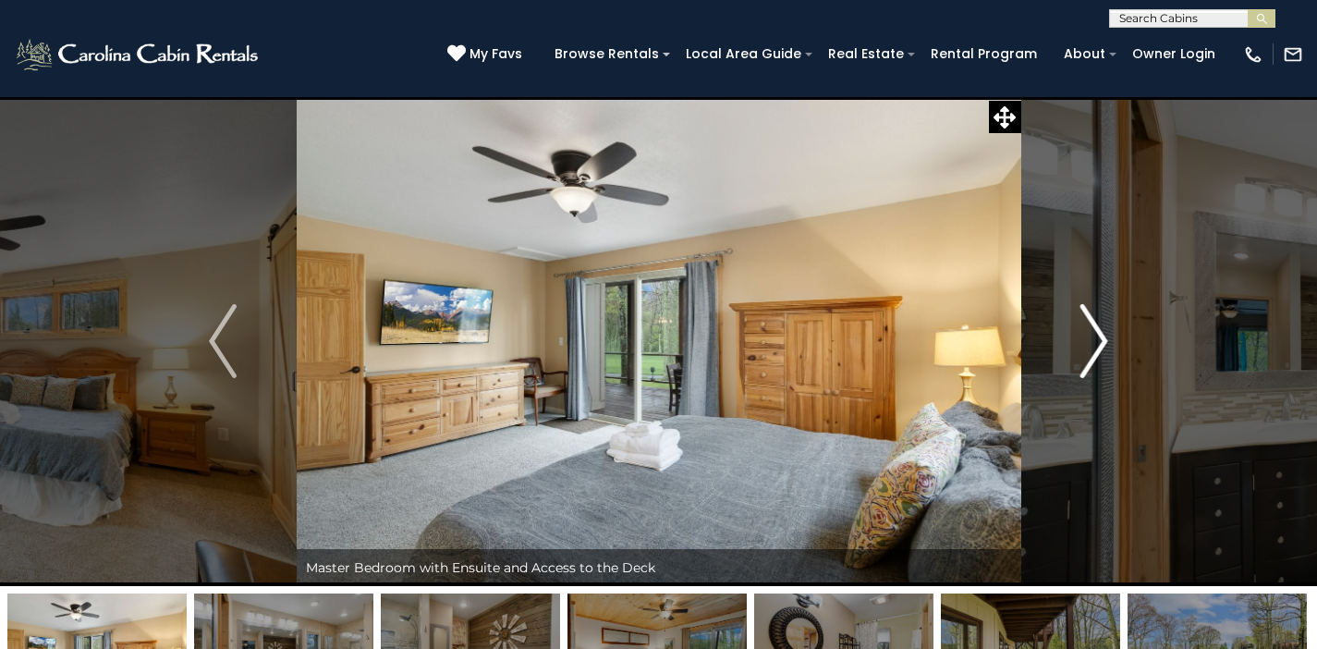
click at [1100, 343] on img "Next" at bounding box center [1095, 341] width 28 height 74
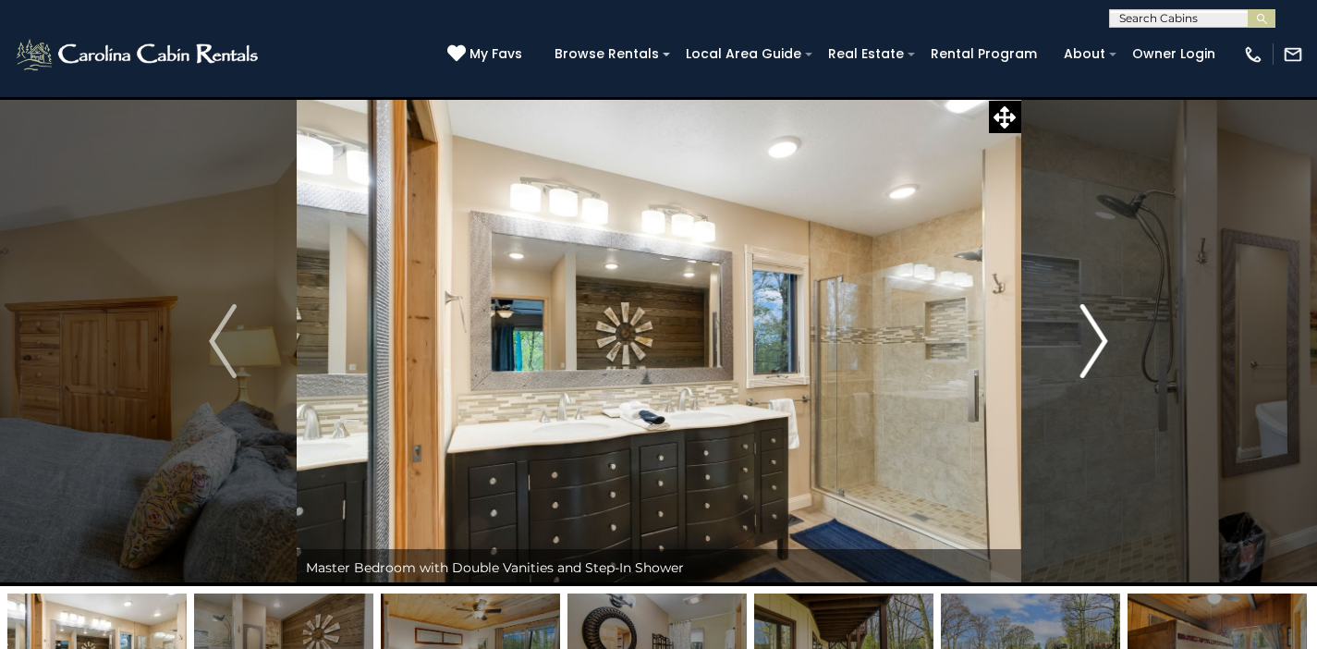
click at [1100, 343] on img "Next" at bounding box center [1095, 341] width 28 height 74
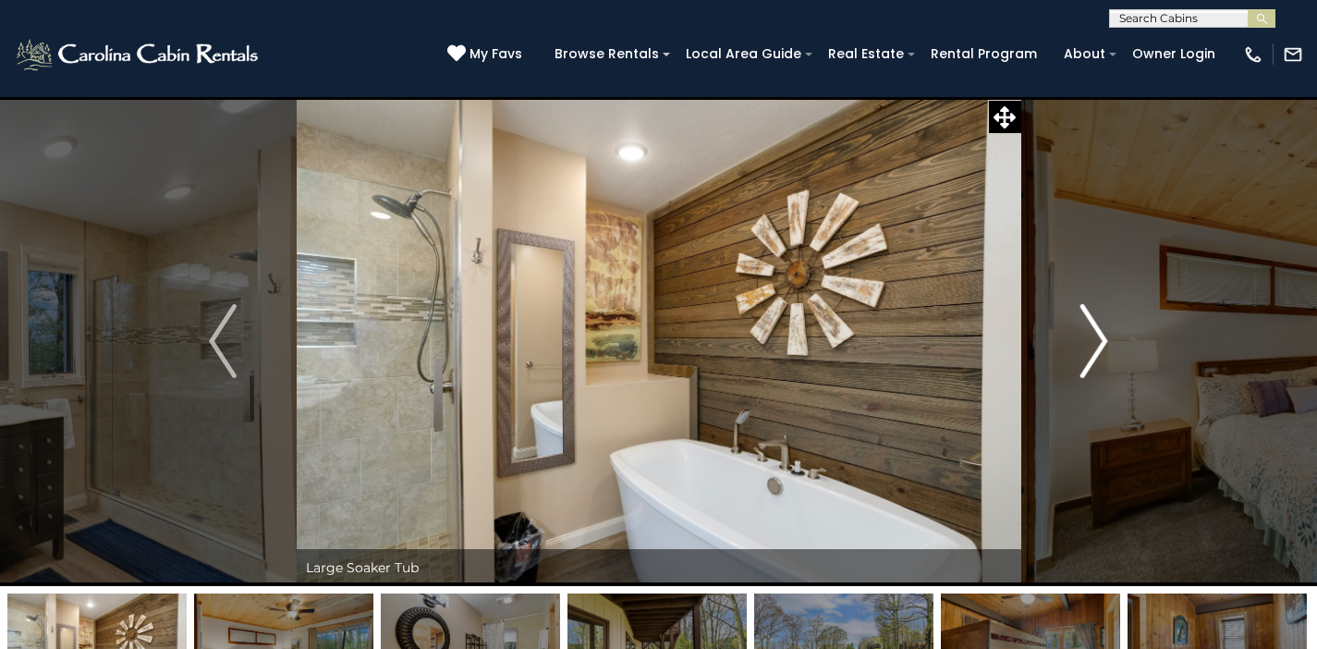
click at [1100, 343] on img "Next" at bounding box center [1095, 341] width 28 height 74
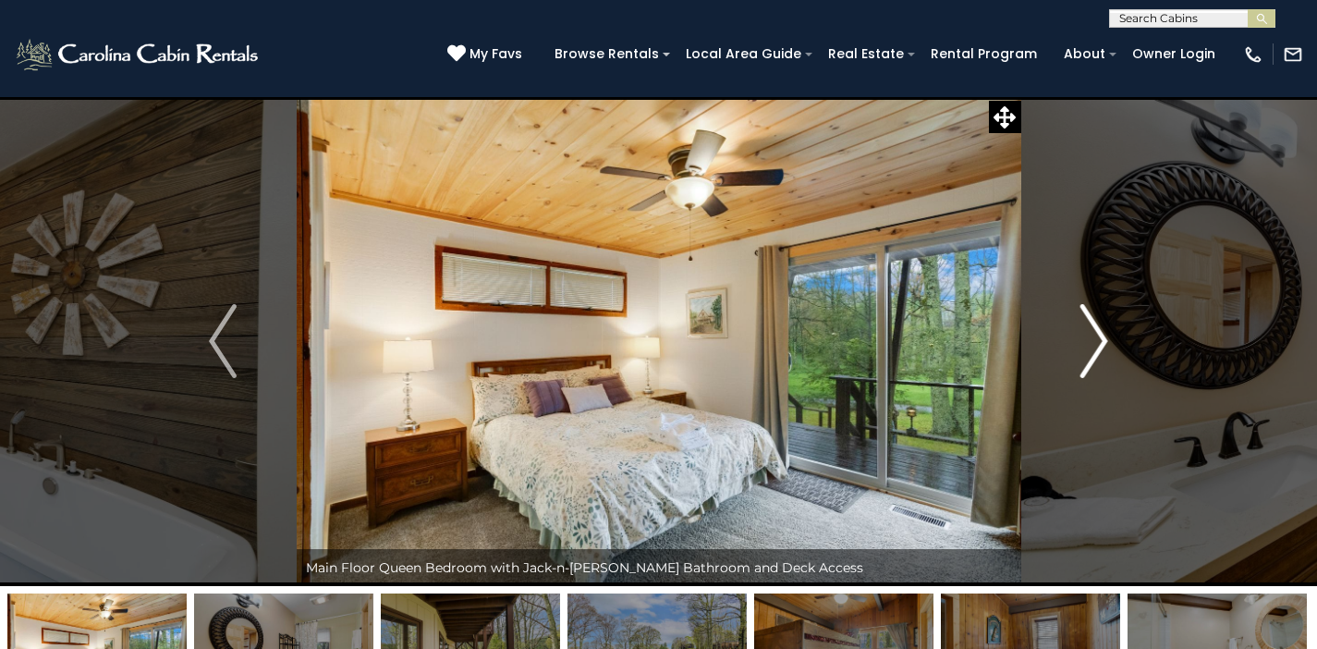
click at [1100, 343] on img "Next" at bounding box center [1095, 341] width 28 height 74
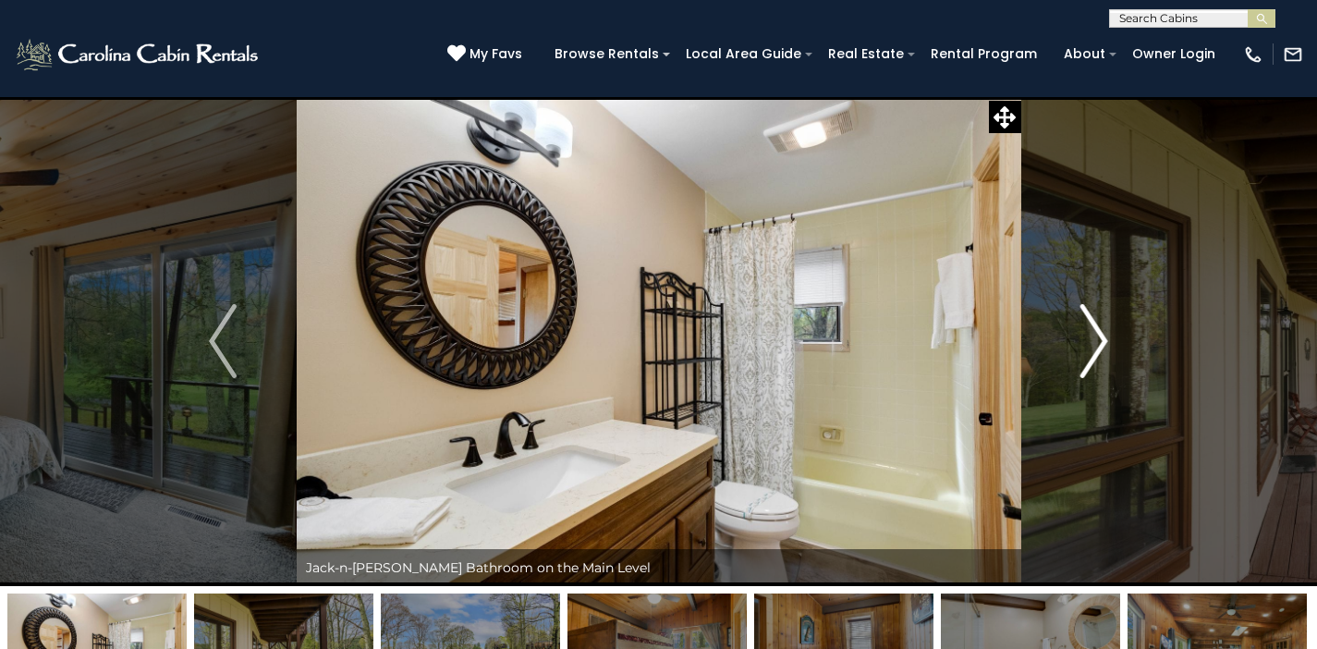
click at [1100, 343] on img "Next" at bounding box center [1095, 341] width 28 height 74
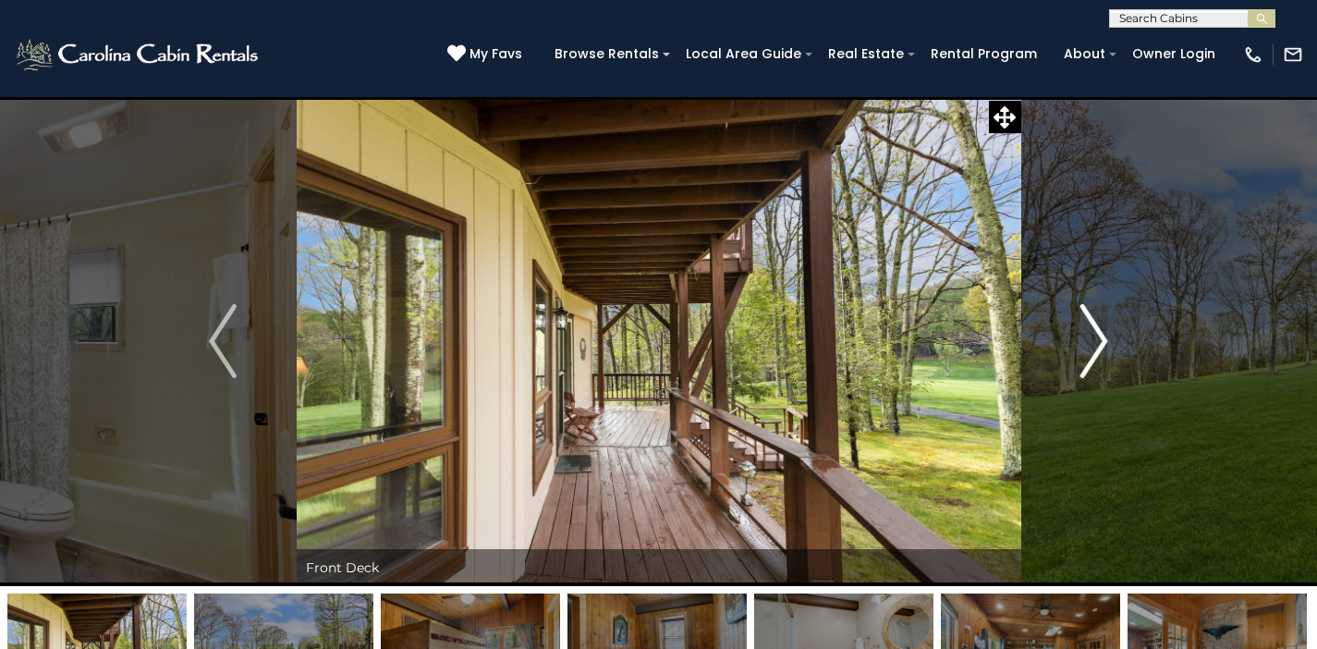
click at [1100, 343] on img "Next" at bounding box center [1095, 341] width 28 height 74
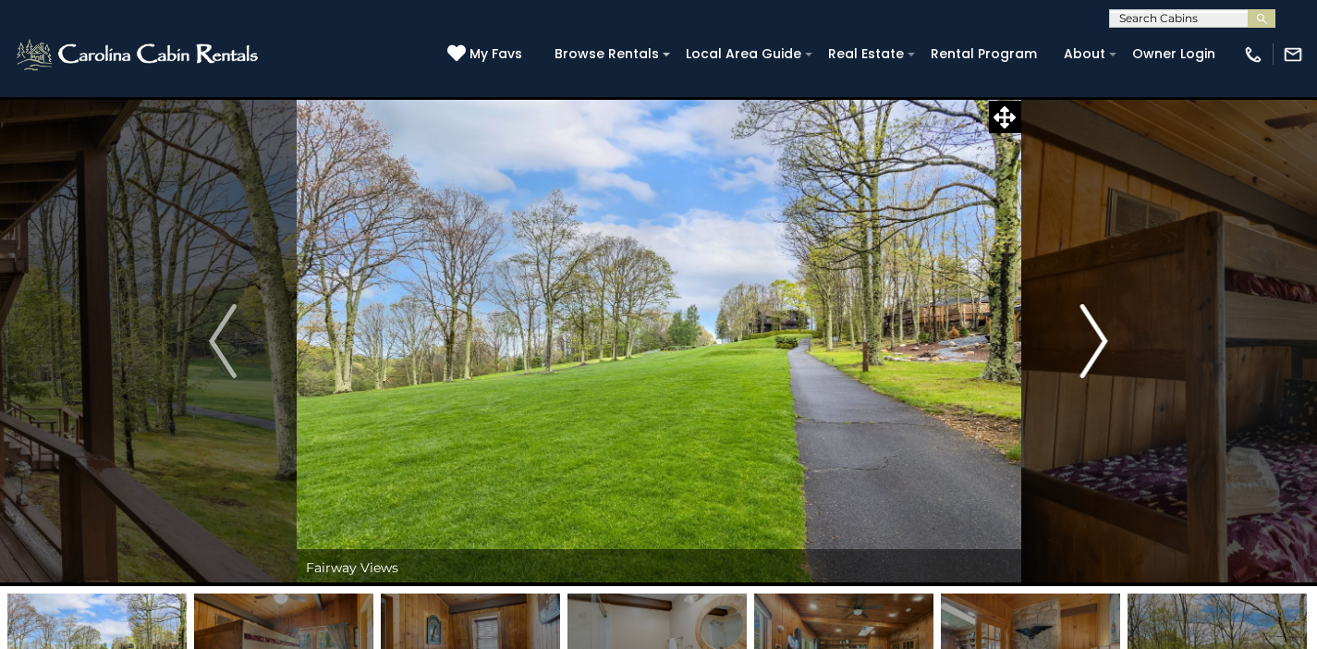
click at [1100, 343] on img "Next" at bounding box center [1095, 341] width 28 height 74
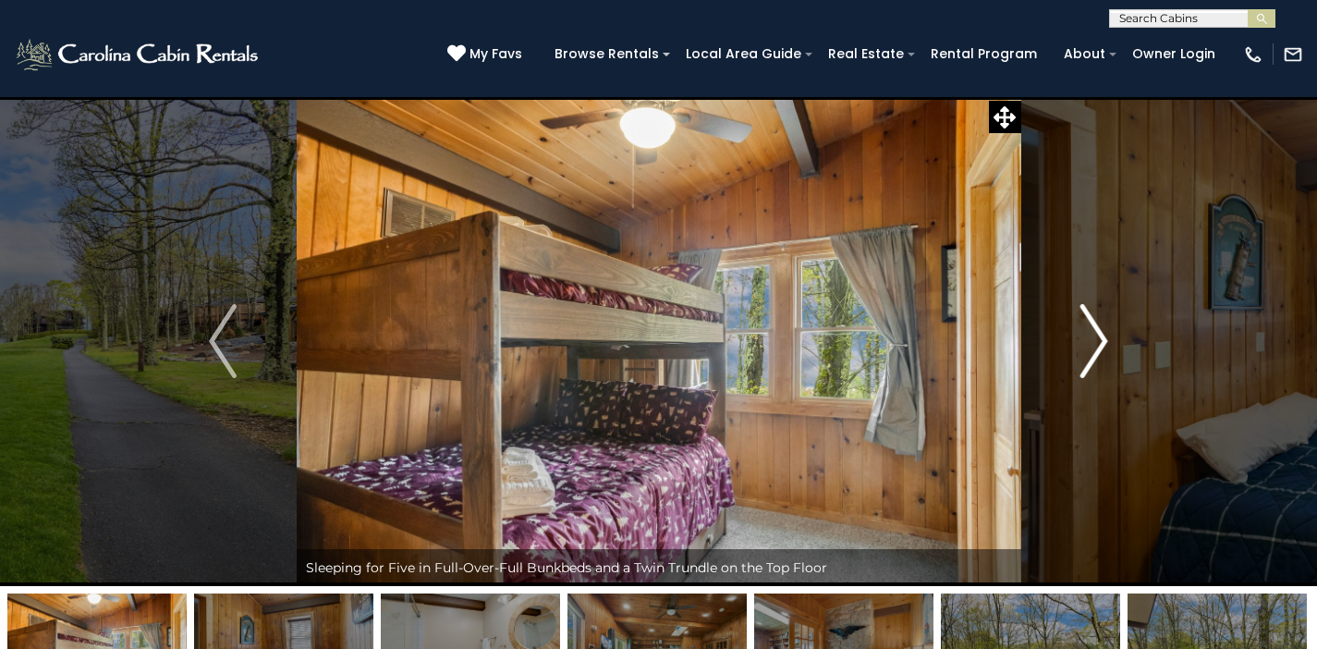
click at [1100, 343] on img "Next" at bounding box center [1095, 341] width 28 height 74
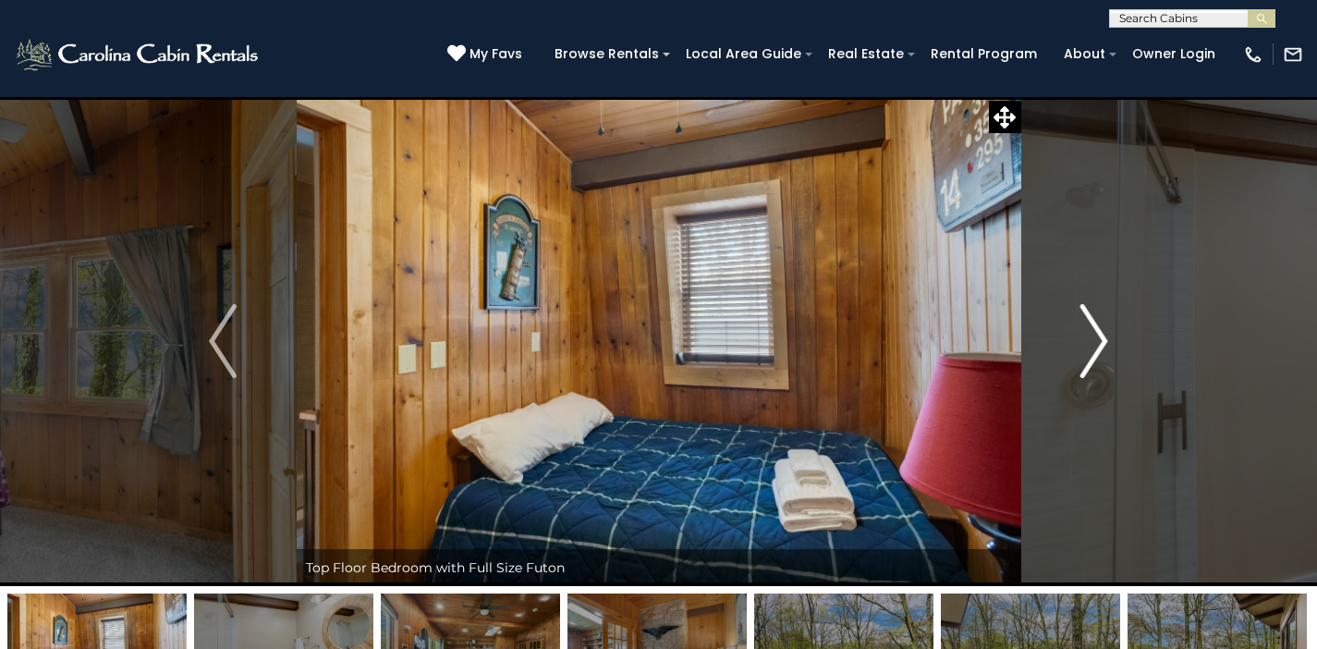
click at [1100, 343] on img "Next" at bounding box center [1095, 341] width 28 height 74
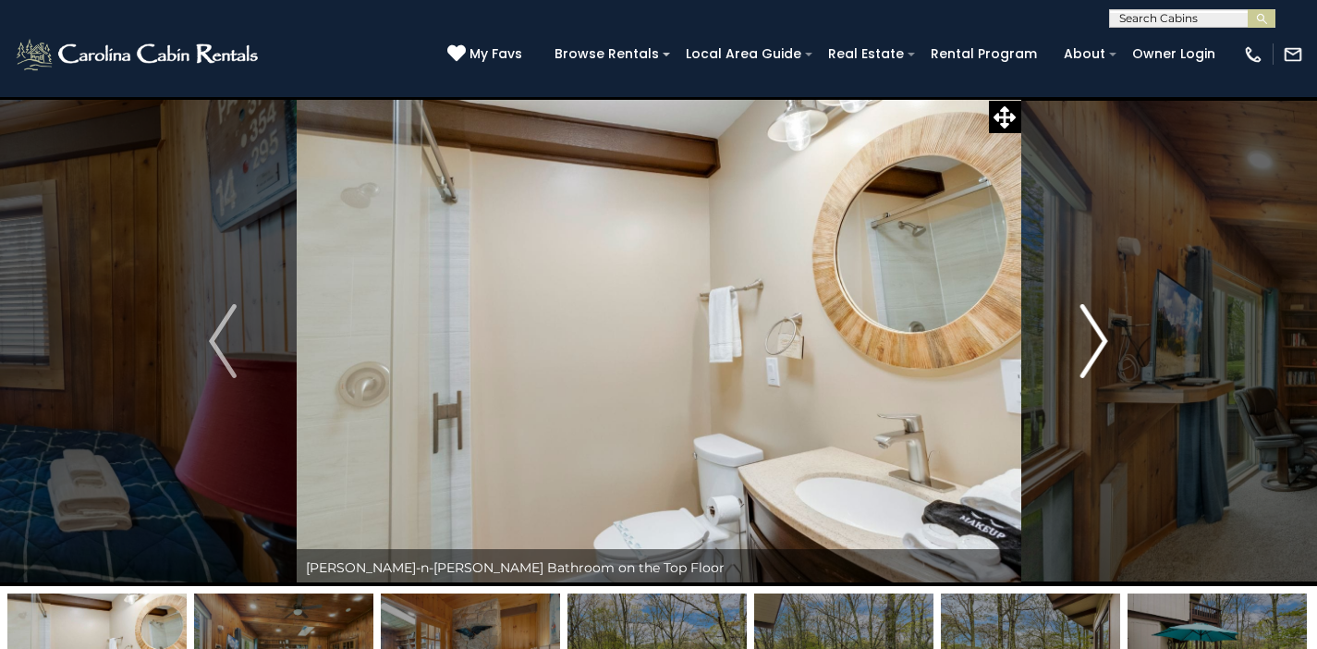
click at [1100, 343] on img "Next" at bounding box center [1095, 341] width 28 height 74
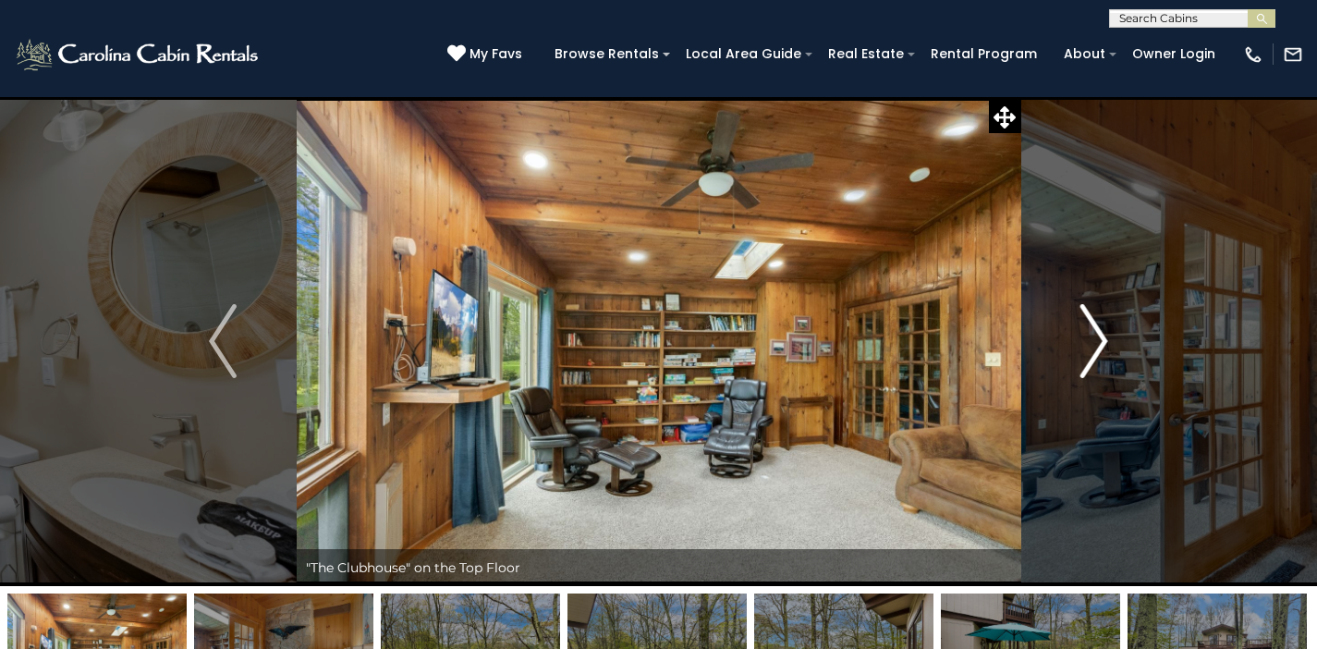
click at [1100, 343] on img "Next" at bounding box center [1095, 341] width 28 height 74
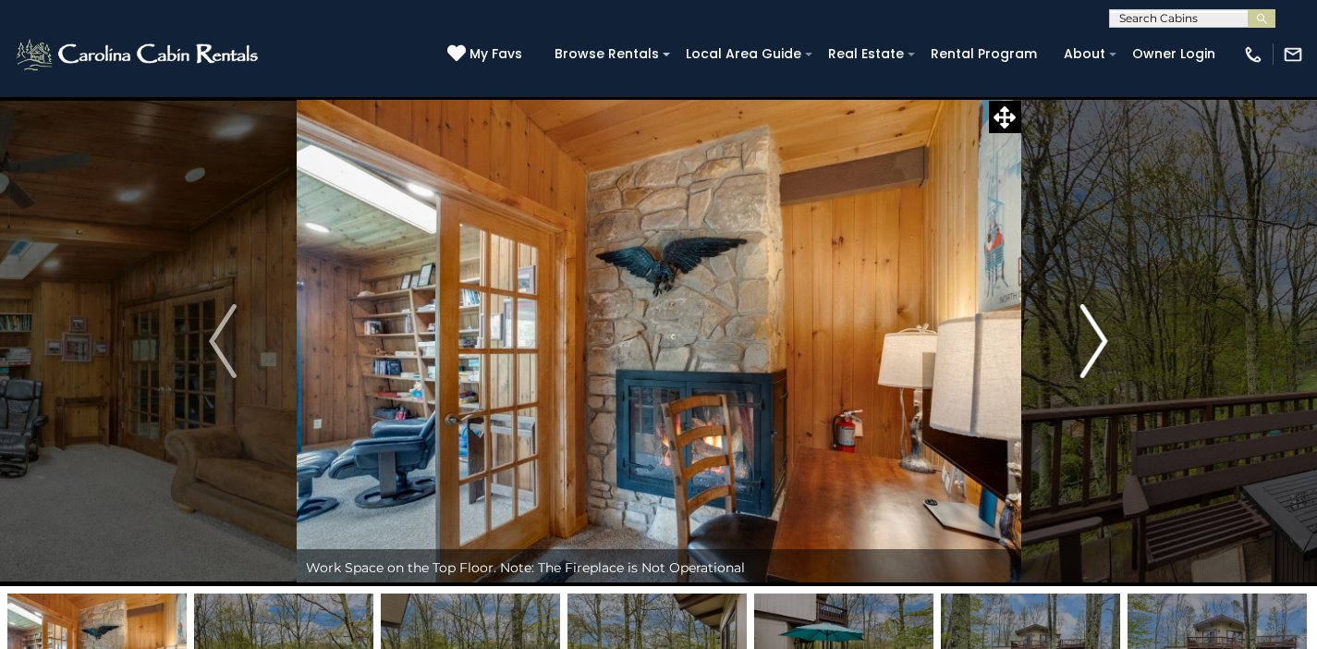
click at [1100, 343] on img "Next" at bounding box center [1095, 341] width 28 height 74
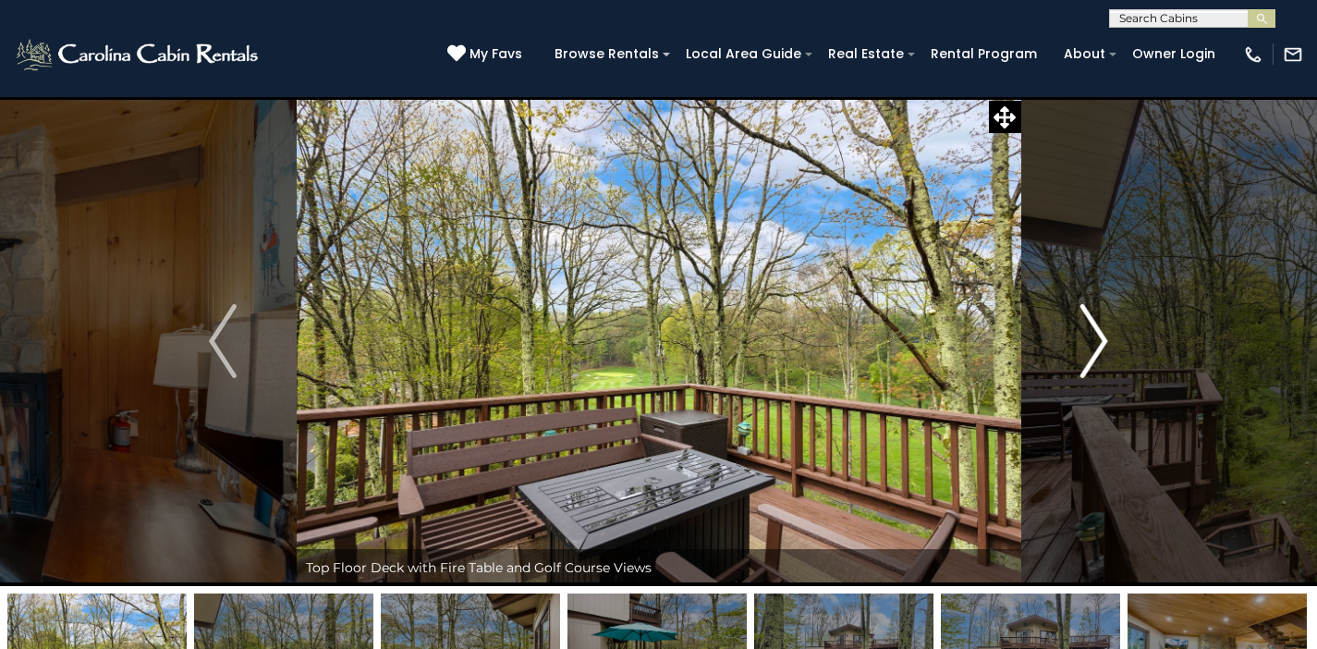
click at [1100, 343] on img "Next" at bounding box center [1095, 341] width 28 height 74
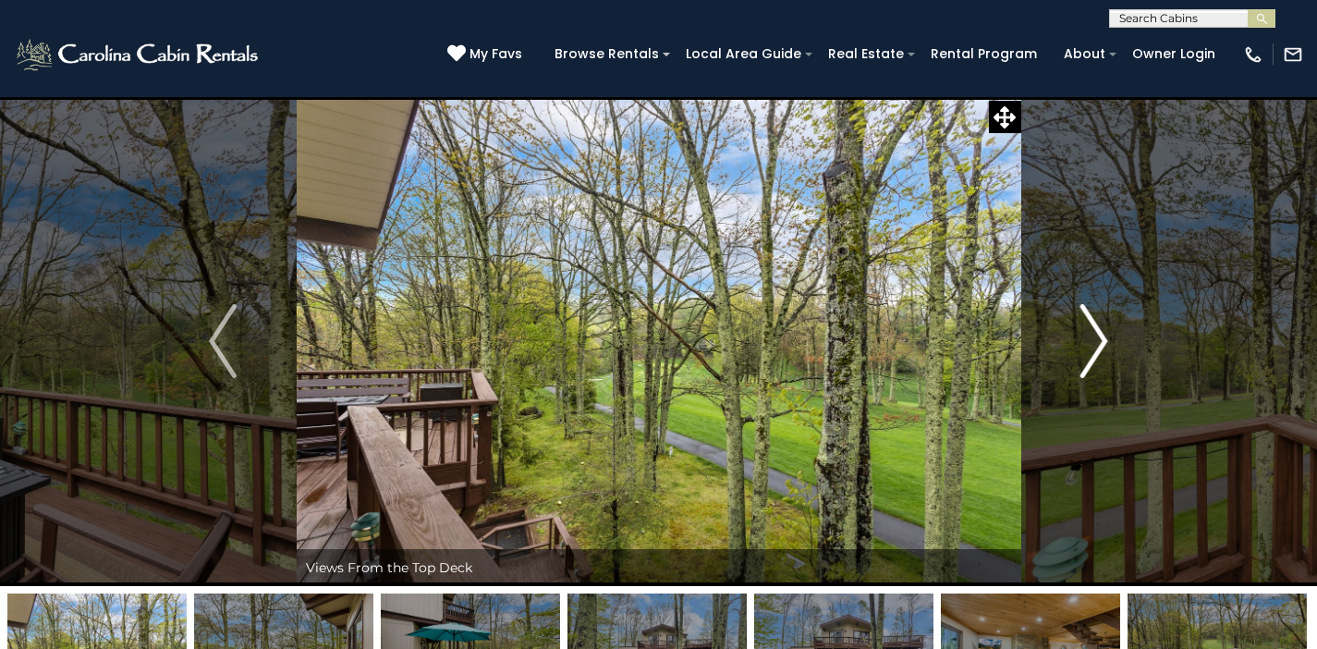
click at [1100, 343] on img "Next" at bounding box center [1095, 341] width 28 height 74
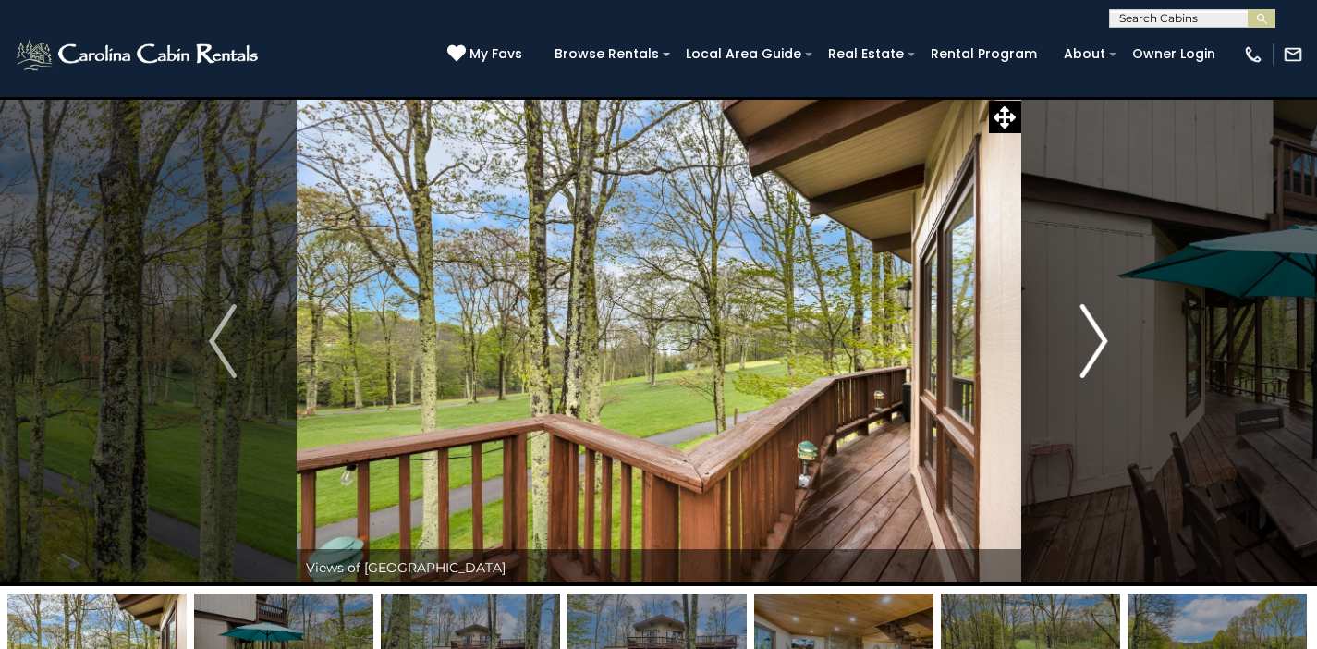
click at [1100, 343] on img "Next" at bounding box center [1095, 341] width 28 height 74
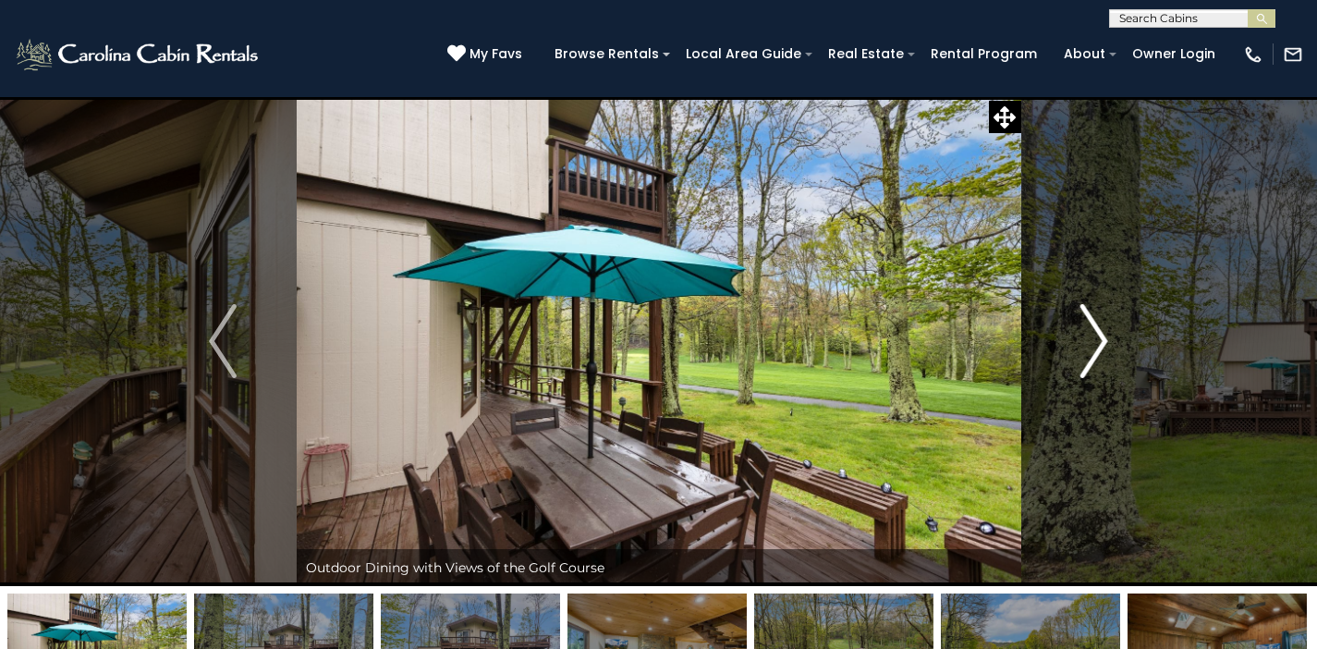
click at [1100, 343] on img "Next" at bounding box center [1095, 341] width 28 height 74
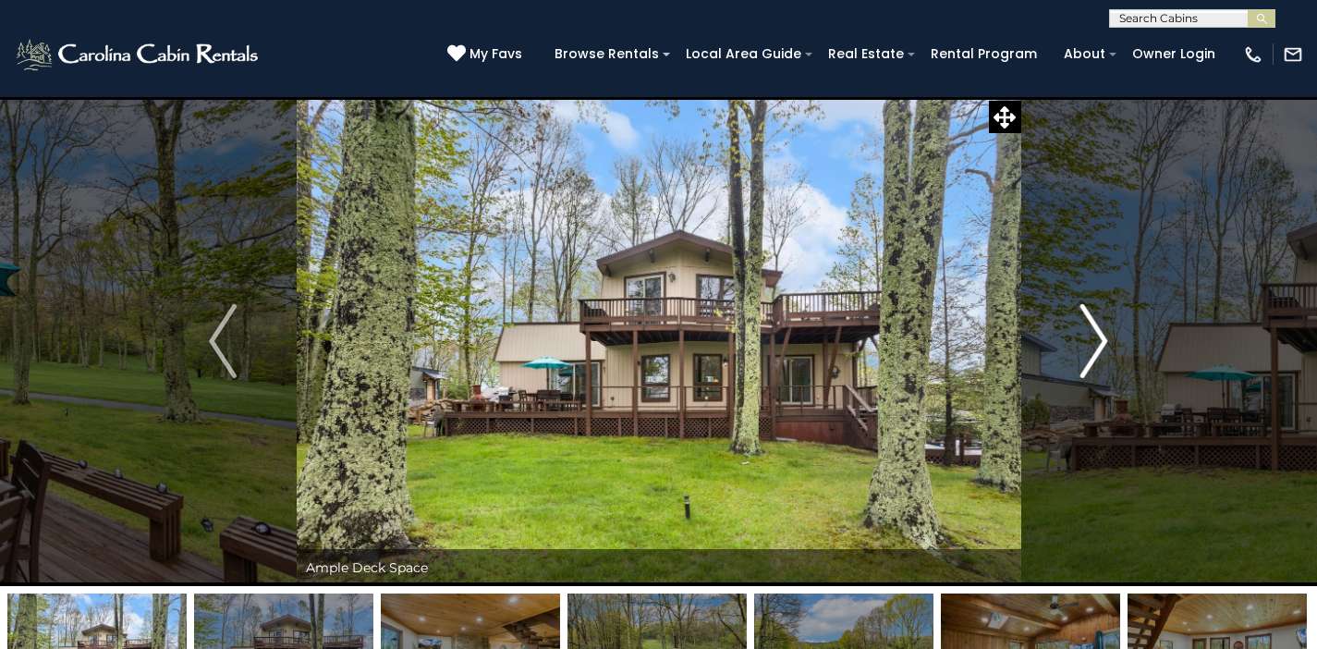
click at [1100, 343] on img "Next" at bounding box center [1095, 341] width 28 height 74
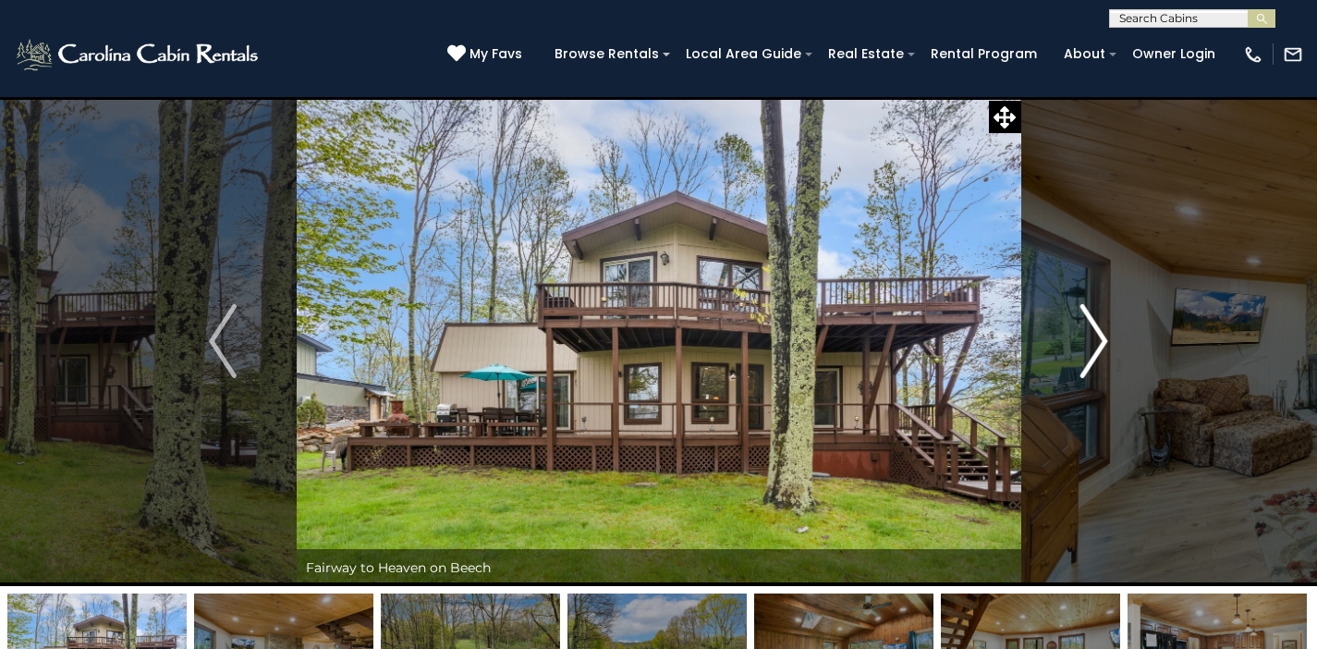
click at [1100, 343] on img "Next" at bounding box center [1095, 341] width 28 height 74
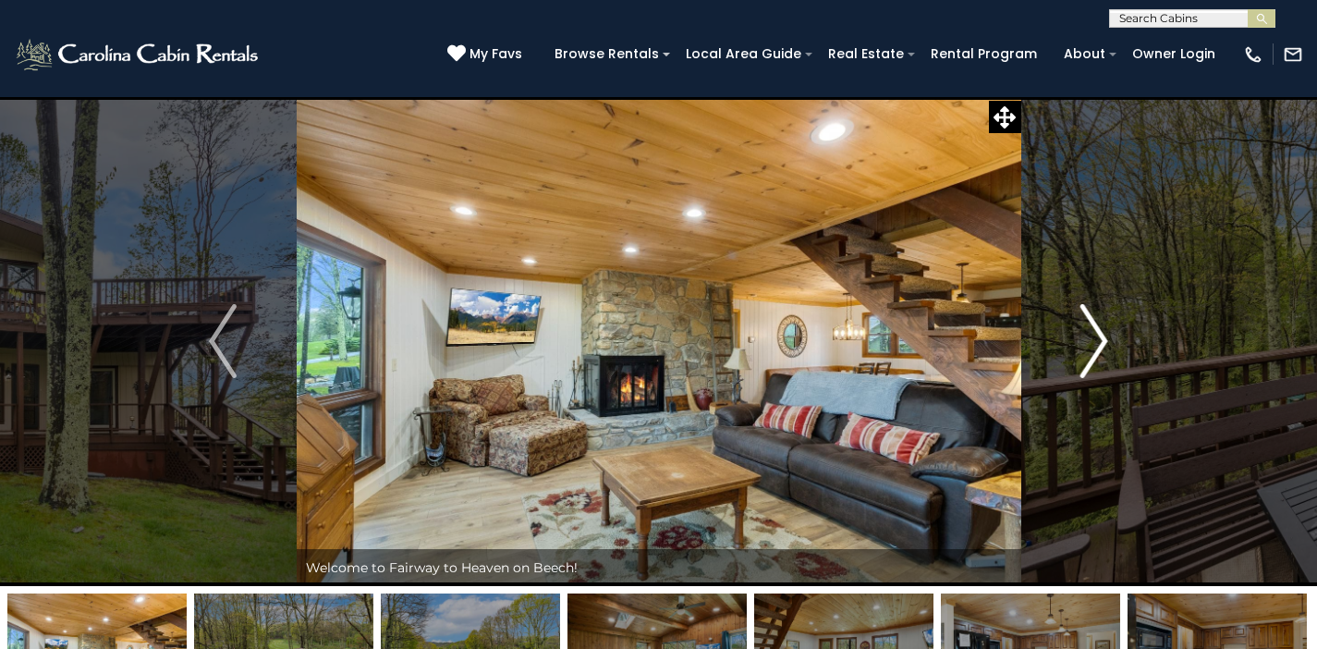
click at [1100, 343] on img "Next" at bounding box center [1095, 341] width 28 height 74
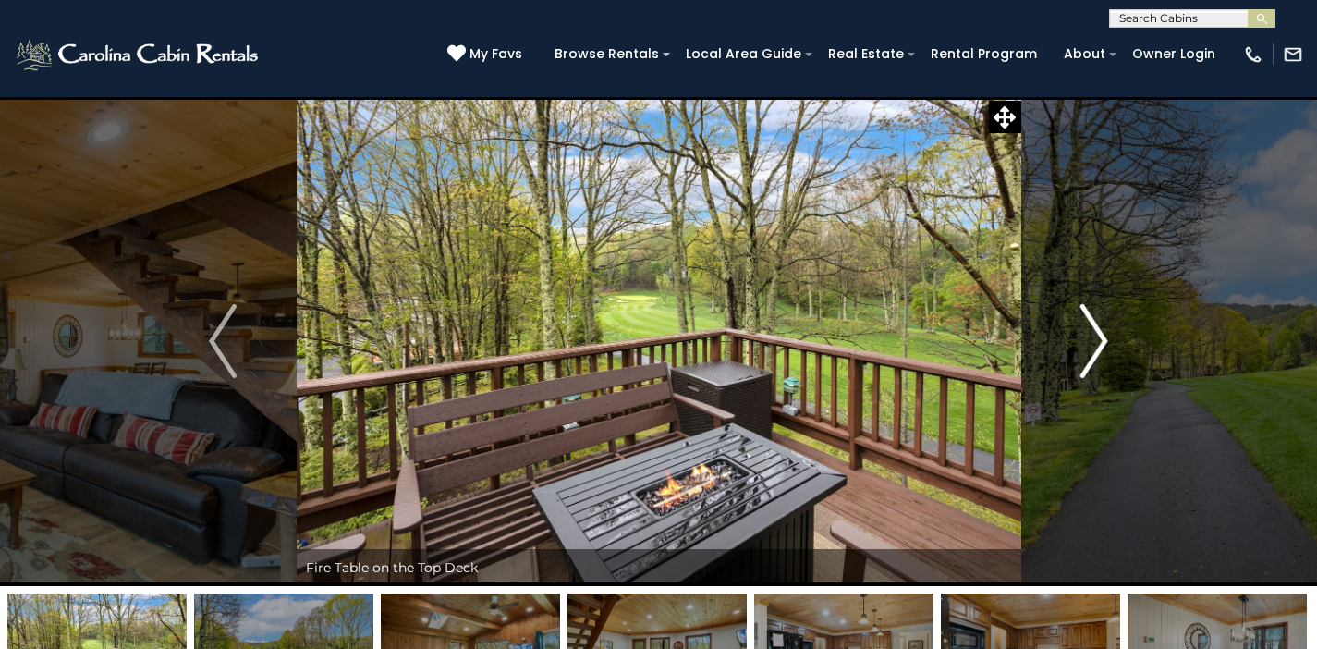
click at [1100, 343] on img "Next" at bounding box center [1095, 341] width 28 height 74
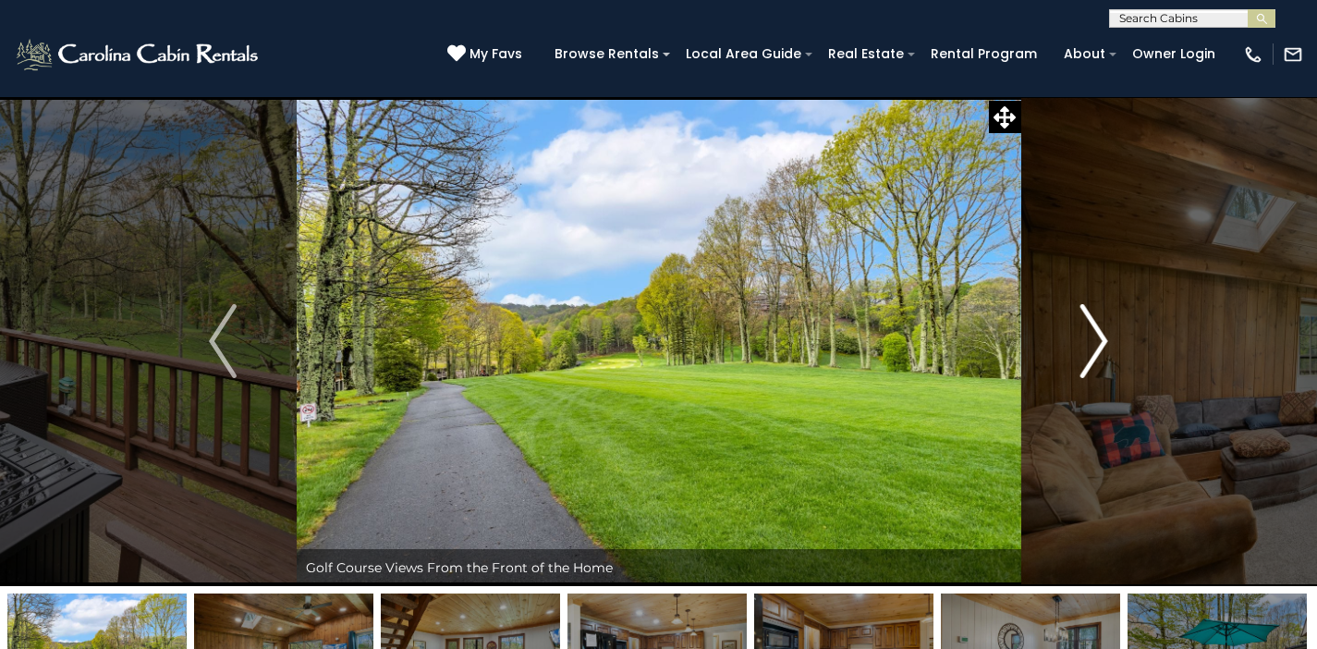
click at [1100, 343] on img "Next" at bounding box center [1095, 341] width 28 height 74
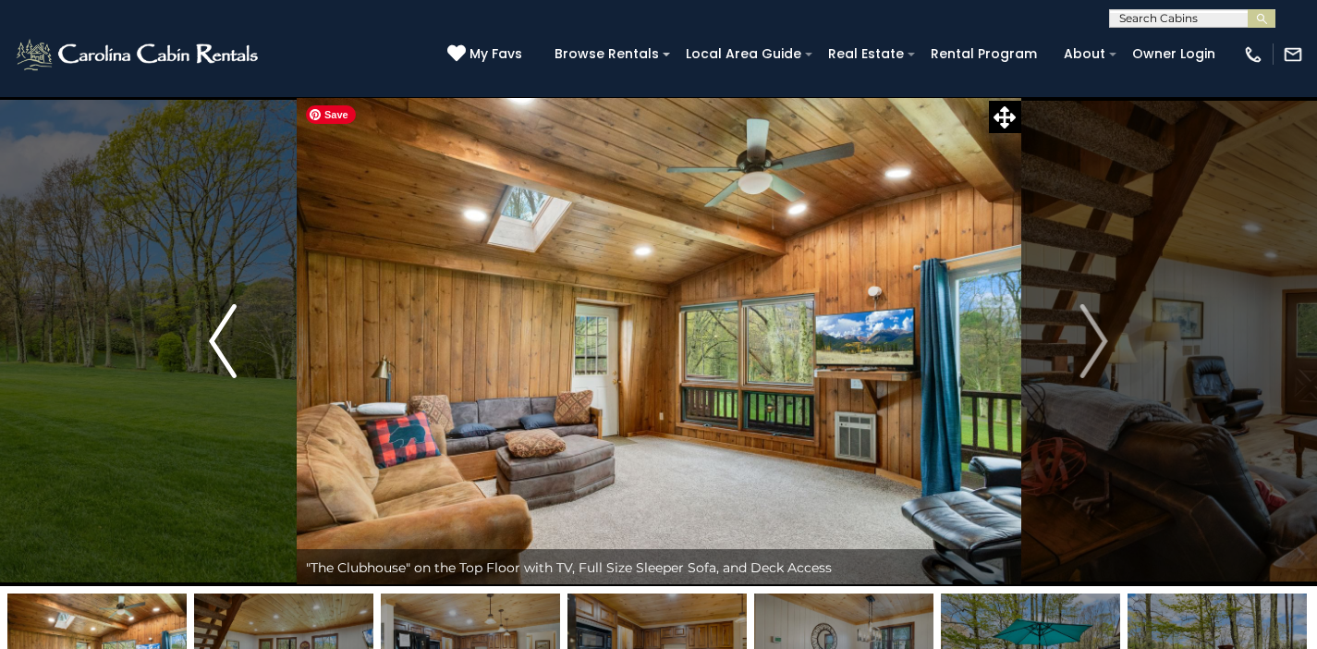
click at [205, 333] on button "Previous" at bounding box center [223, 341] width 147 height 490
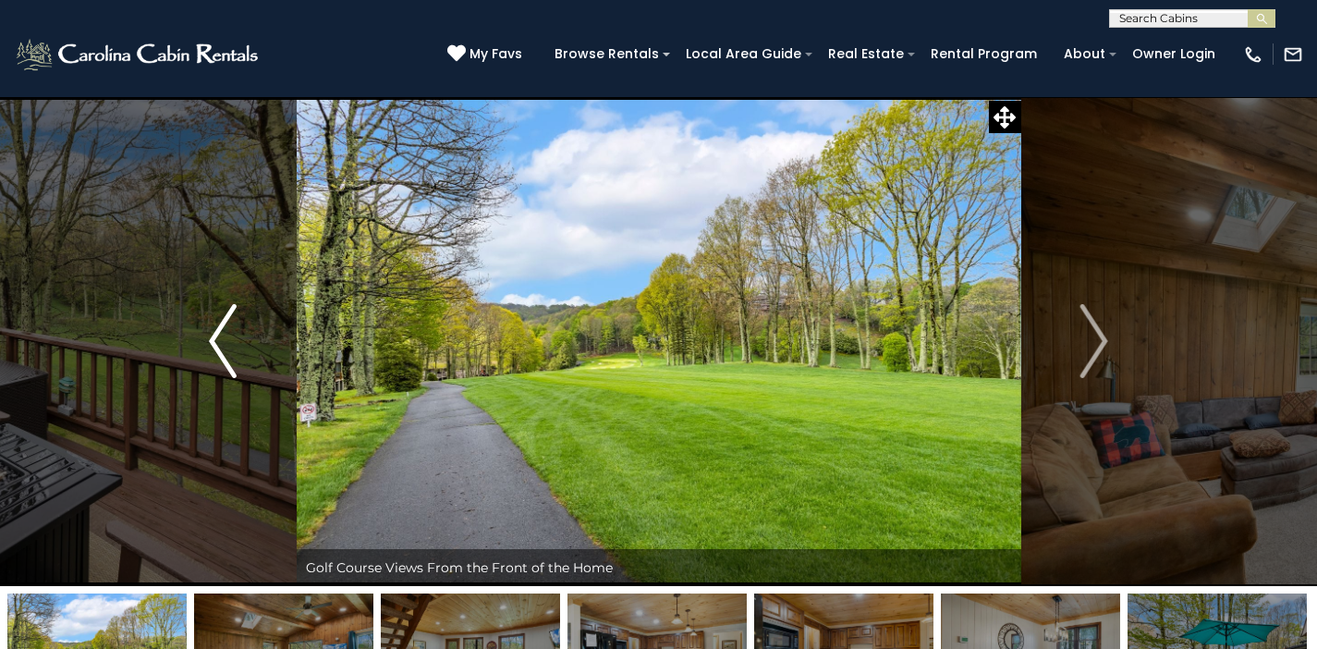
click at [205, 333] on button "Previous" at bounding box center [223, 341] width 147 height 490
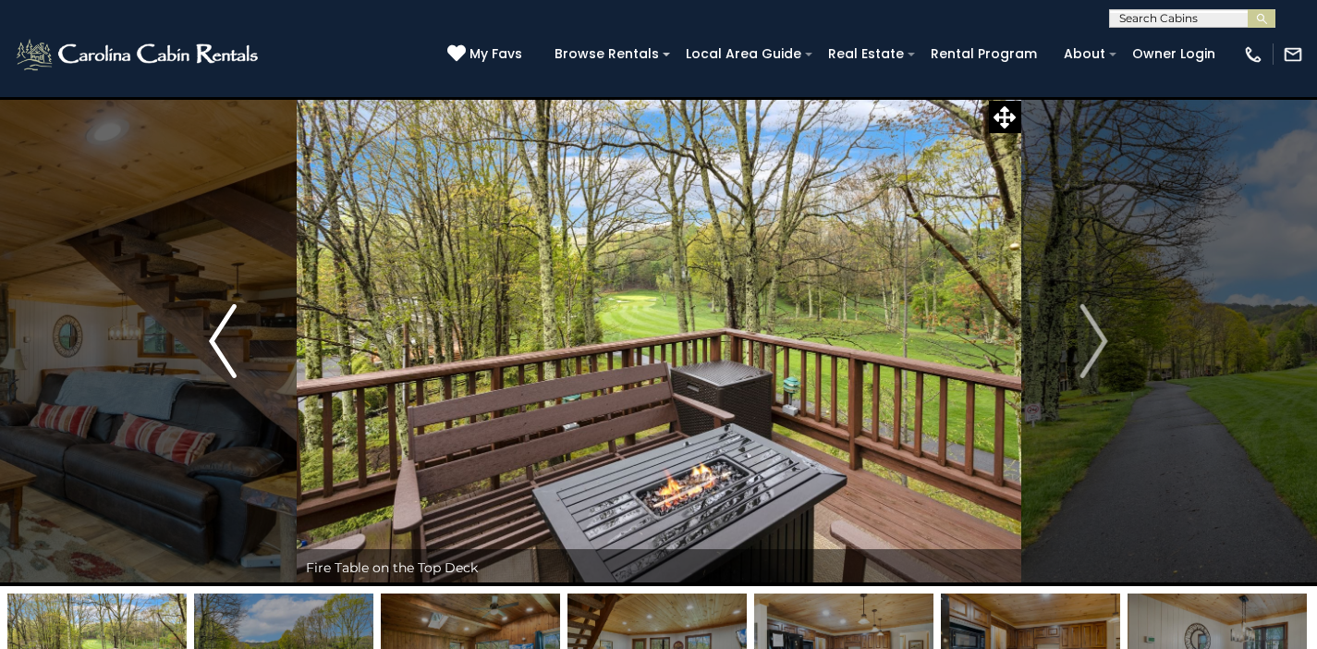
click at [205, 333] on button "Previous" at bounding box center [223, 341] width 147 height 490
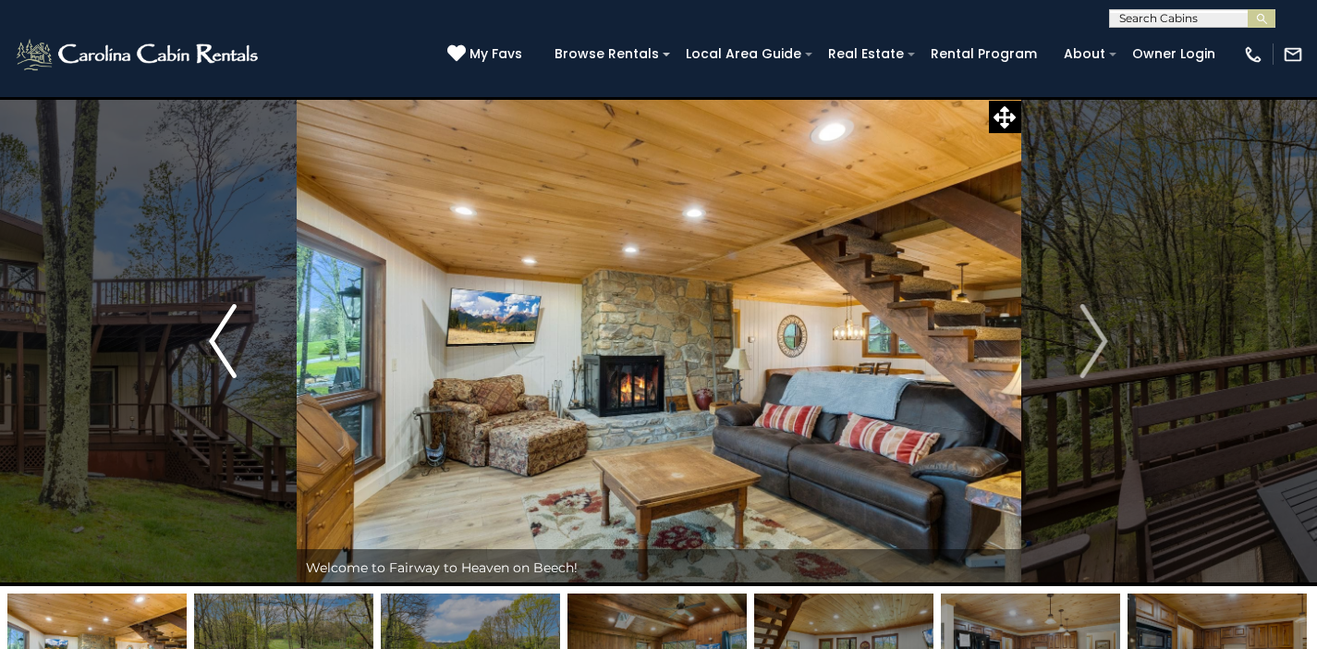
click at [205, 333] on button "Previous" at bounding box center [223, 341] width 147 height 490
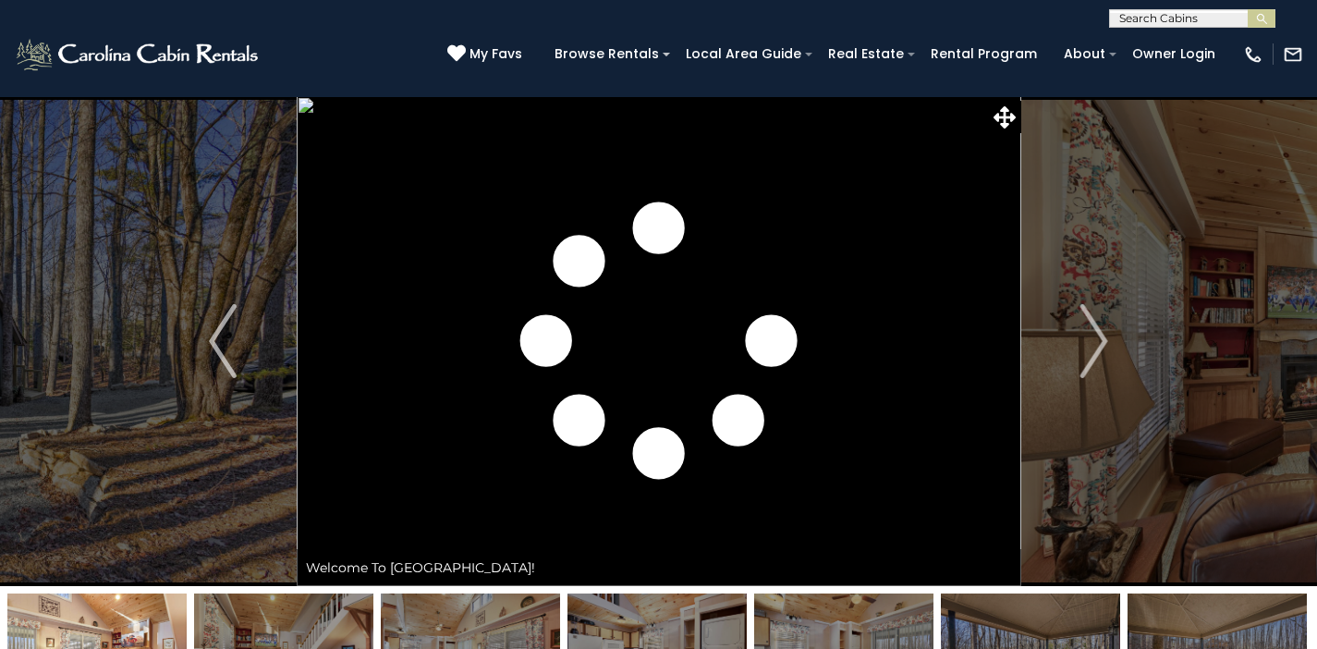
click at [1100, 349] on img "Next" at bounding box center [1095, 341] width 28 height 74
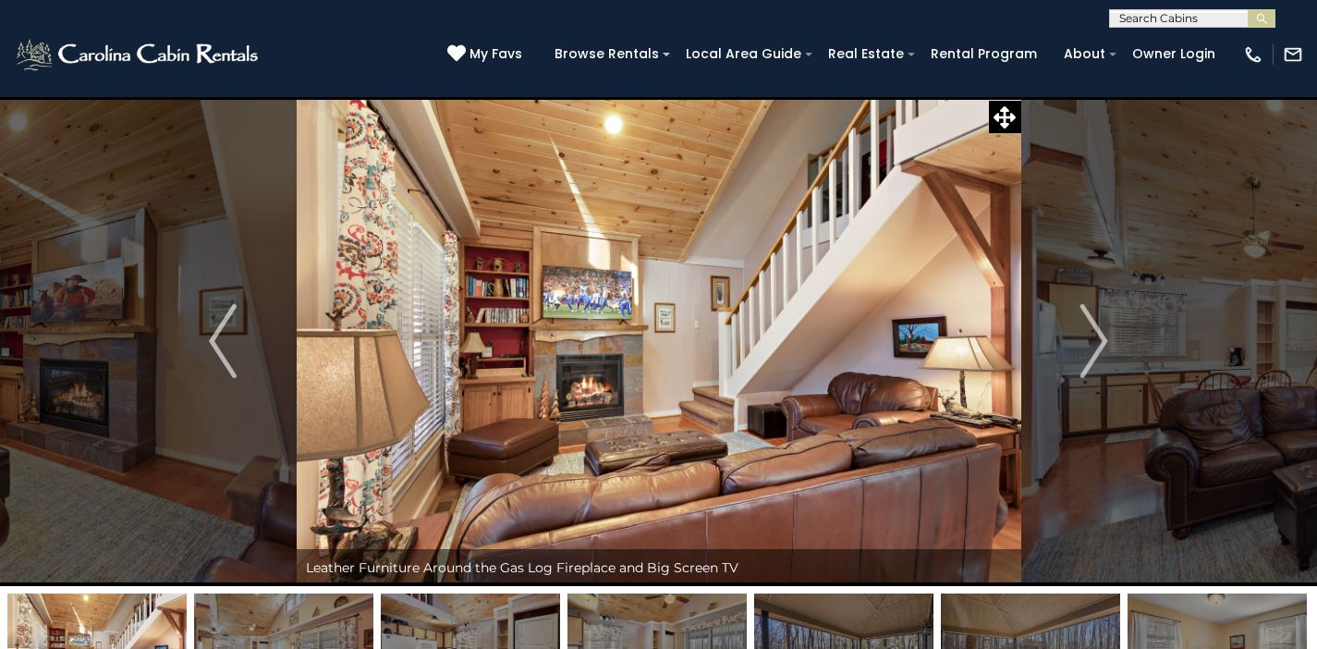
click at [1100, 349] on img "Next" at bounding box center [1095, 341] width 28 height 74
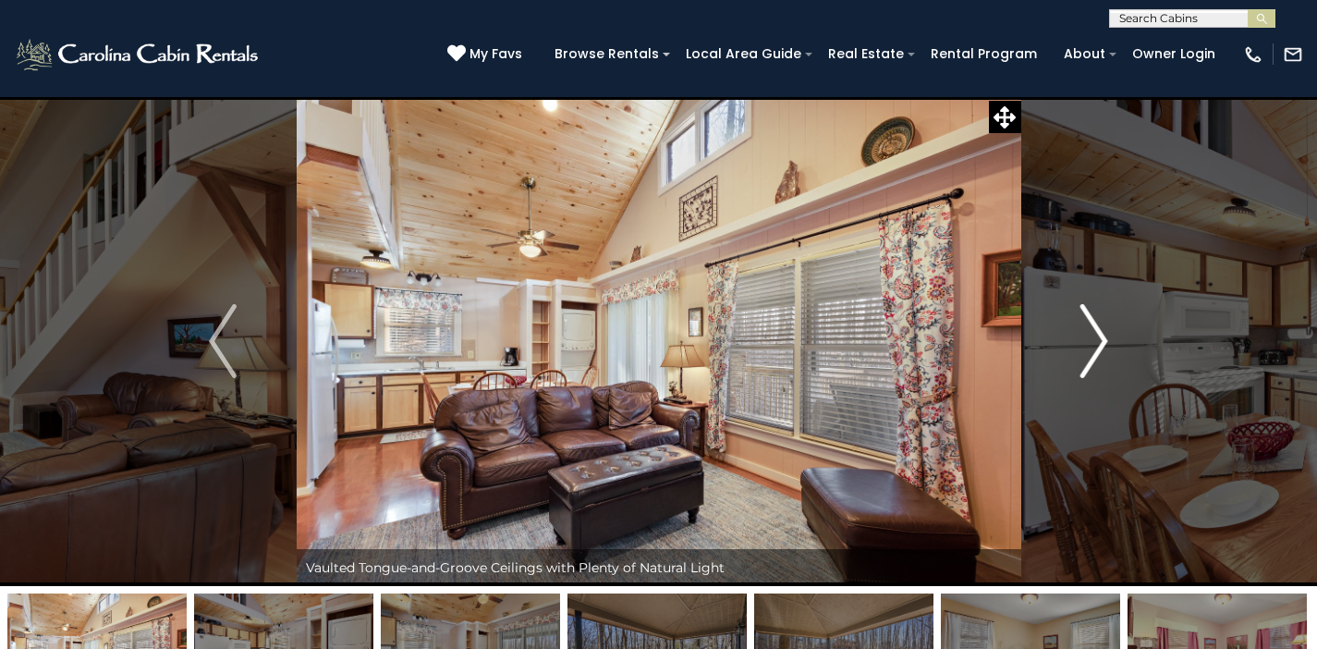
click at [1094, 342] on img "Next" at bounding box center [1095, 341] width 28 height 74
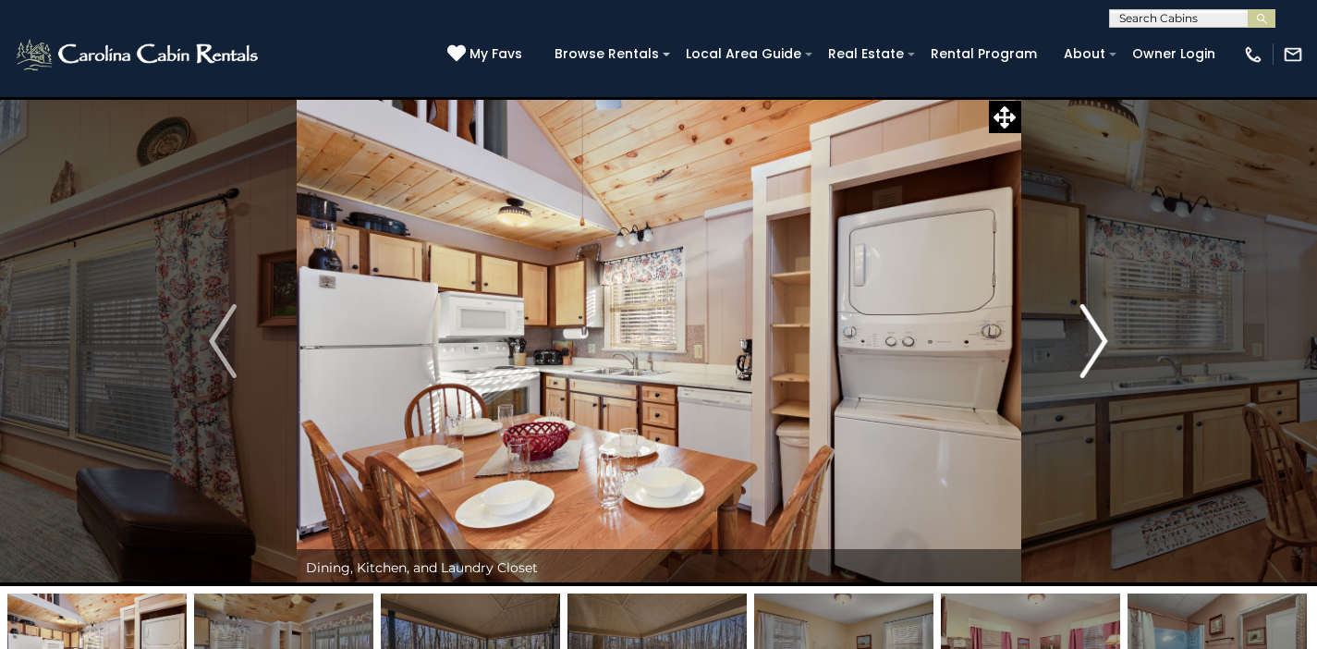
click at [1094, 342] on img "Next" at bounding box center [1095, 341] width 28 height 74
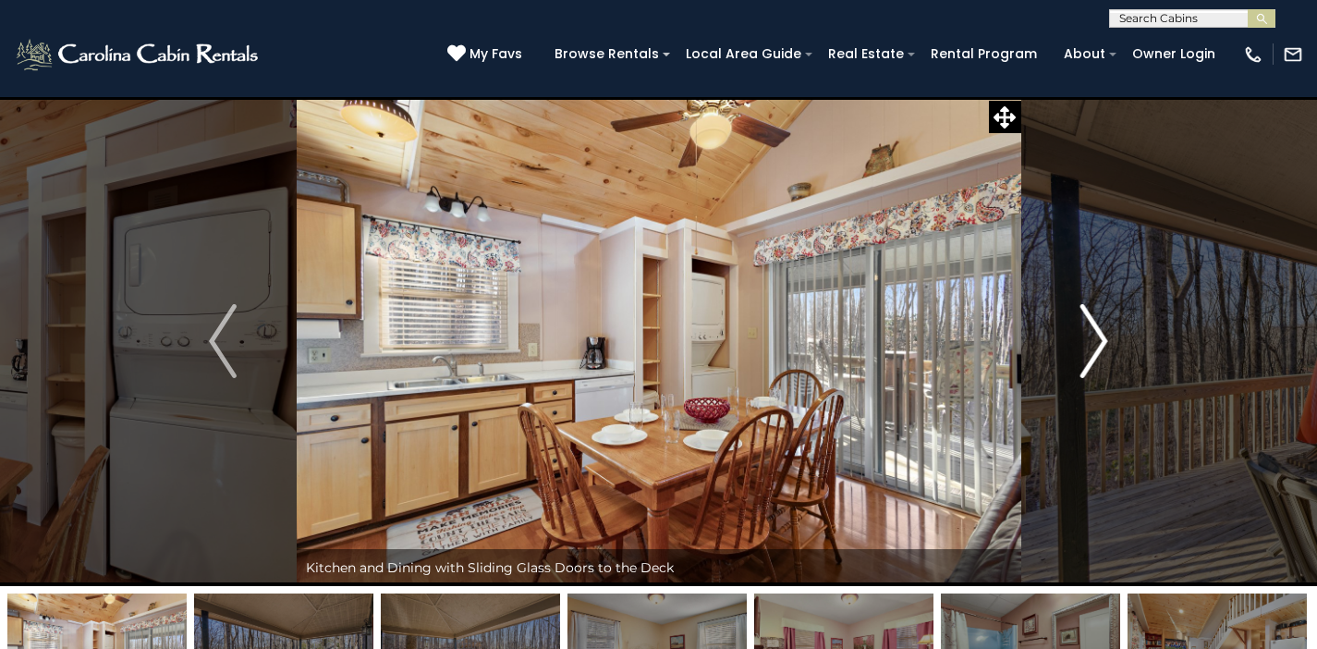
click at [1094, 342] on img "Next" at bounding box center [1095, 341] width 28 height 74
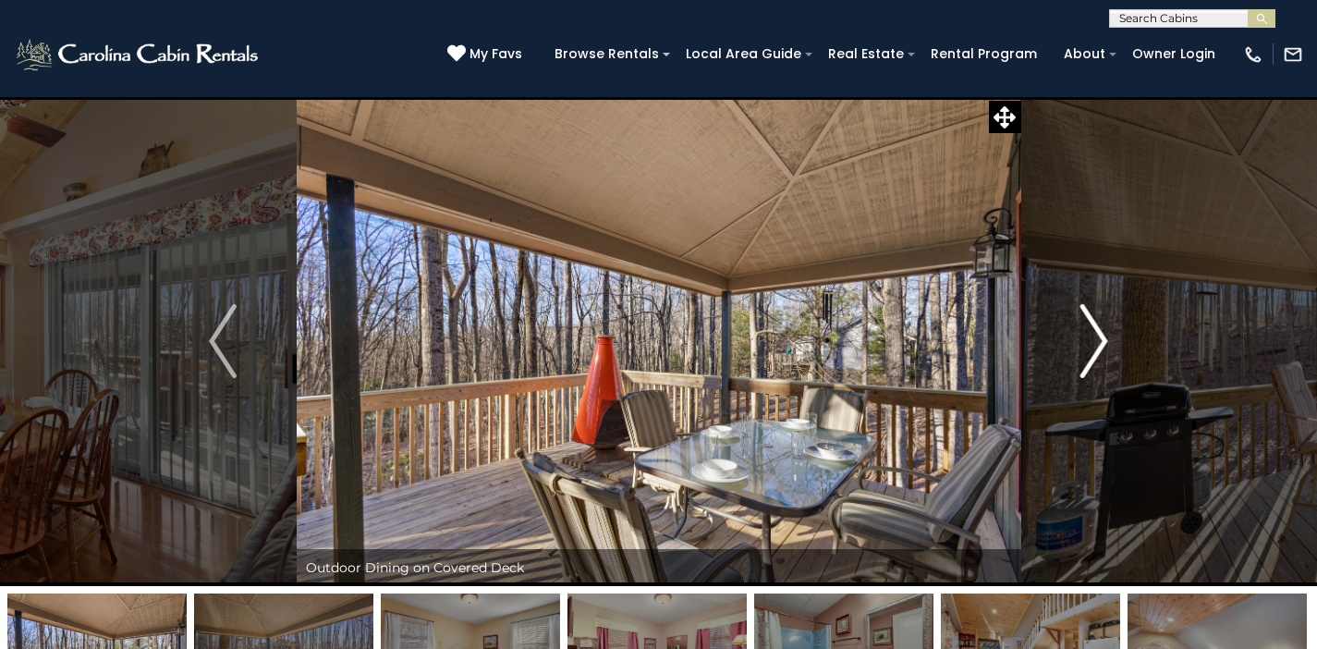
click at [1094, 342] on img "Next" at bounding box center [1095, 341] width 28 height 74
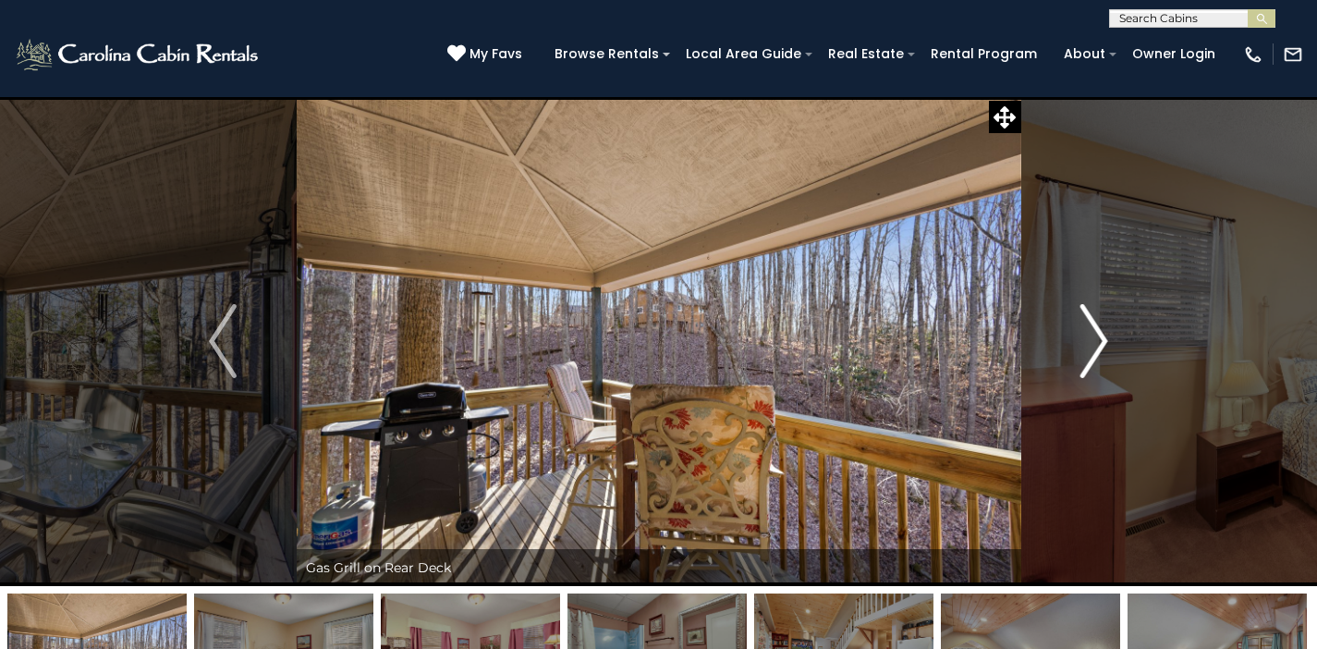
click at [1094, 342] on img "Next" at bounding box center [1095, 341] width 28 height 74
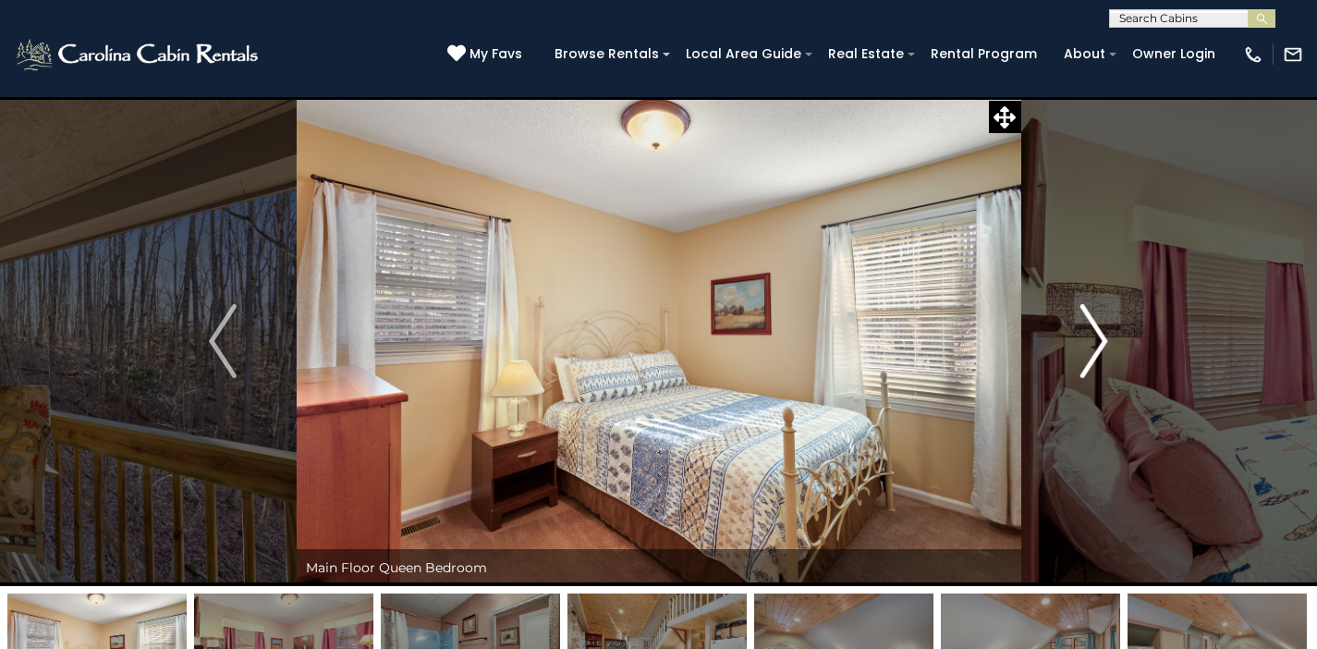
click at [1094, 342] on img "Next" at bounding box center [1095, 341] width 28 height 74
